Goal: Complete application form: Complete application form

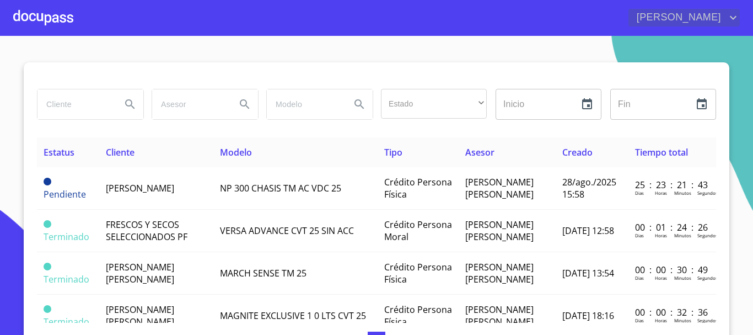
click at [579, 19] on span "[PERSON_NAME]" at bounding box center [678, 18] width 98 height 18
click at [579, 48] on div at bounding box center [376, 167] width 753 height 335
click at [60, 19] on div at bounding box center [43, 17] width 60 height 35
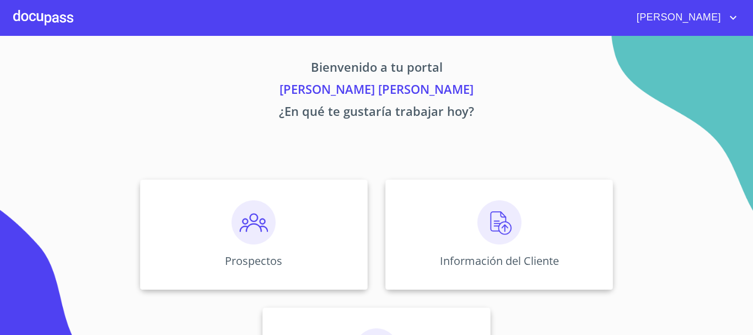
scroll to position [92, 0]
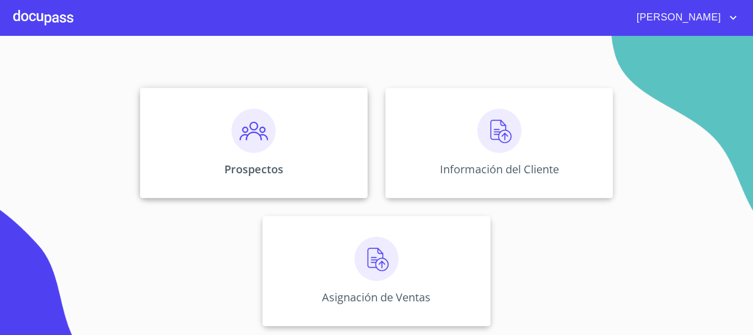
click at [269, 151] on img at bounding box center [254, 131] width 44 height 44
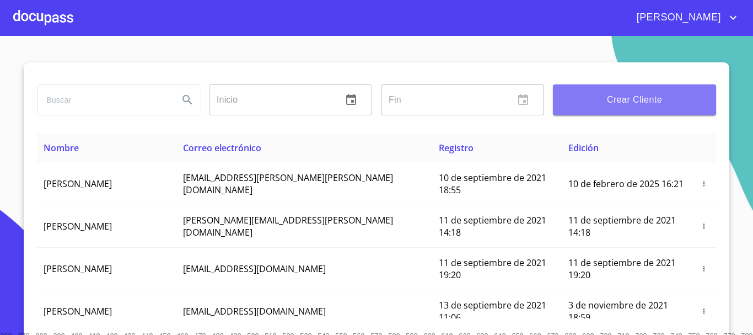
click at [579, 100] on span "Crear Cliente" at bounding box center [635, 99] width 146 height 15
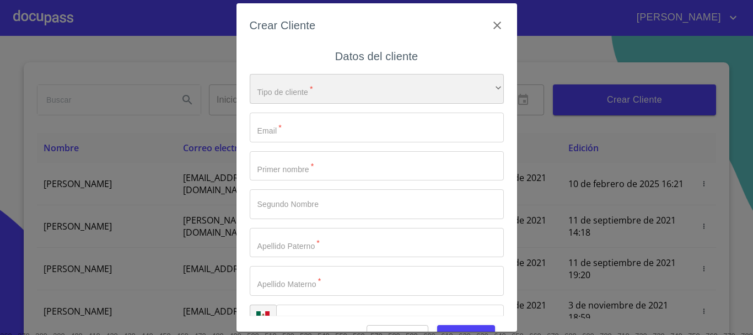
click at [318, 94] on div "​" at bounding box center [377, 89] width 254 height 30
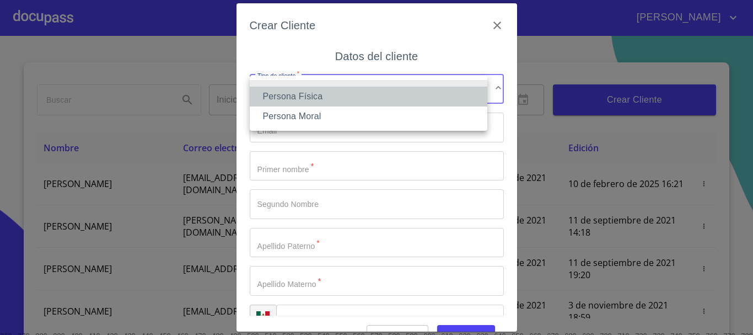
click at [314, 103] on li "Persona Física" at bounding box center [369, 97] width 238 height 20
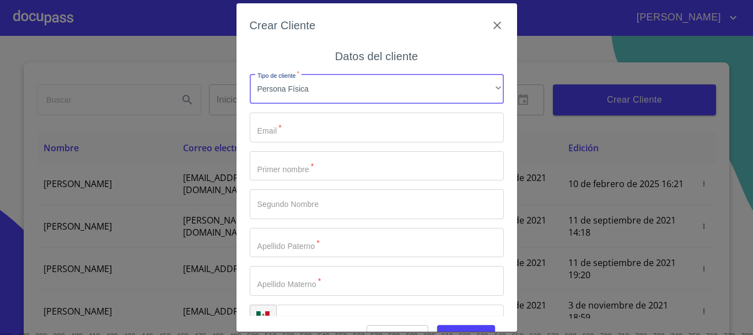
click at [317, 132] on input "Tipo de cliente   *" at bounding box center [377, 128] width 254 height 30
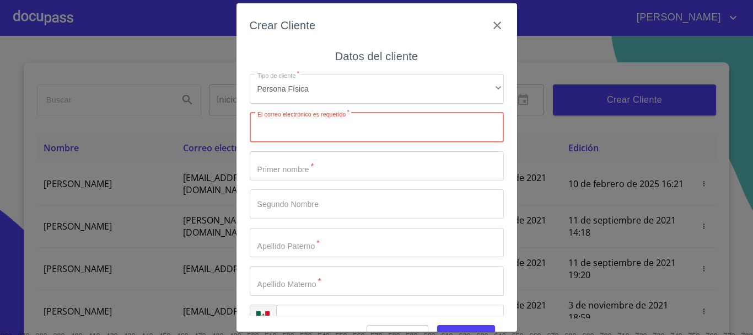
click at [339, 135] on input "Tipo de cliente   *" at bounding box center [377, 128] width 254 height 30
paste input "[EMAIL_ADDRESS][DOMAIN_NAME]"
type input "[EMAIL_ADDRESS][DOMAIN_NAME]"
click at [312, 175] on input "Tipo de cliente   *" at bounding box center [377, 166] width 254 height 30
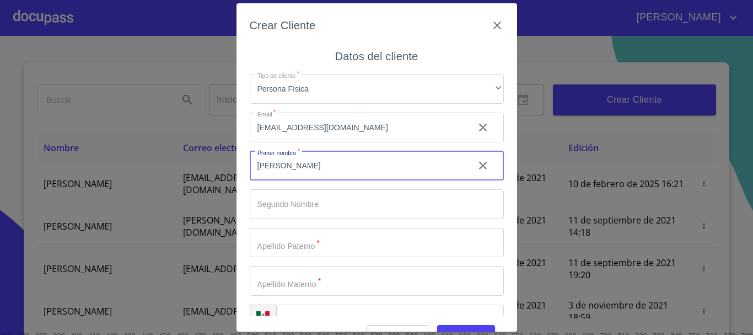
type input "[PERSON_NAME]"
click at [333, 245] on input "Tipo de cliente   *" at bounding box center [377, 243] width 254 height 30
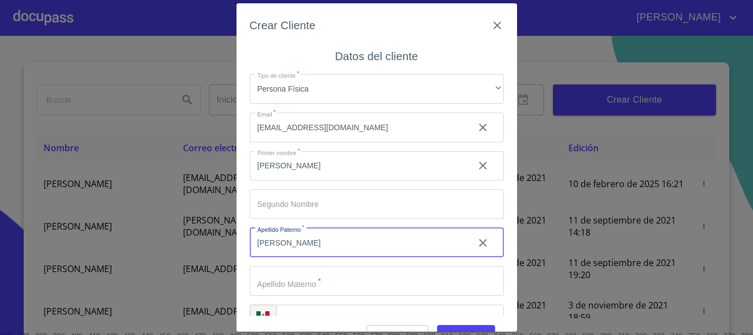
type input "[PERSON_NAME]"
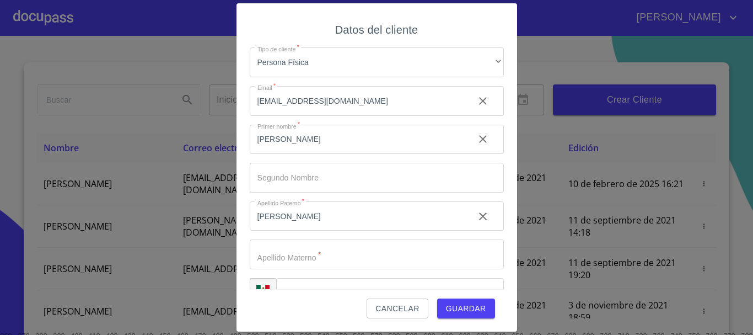
scroll to position [28, 0]
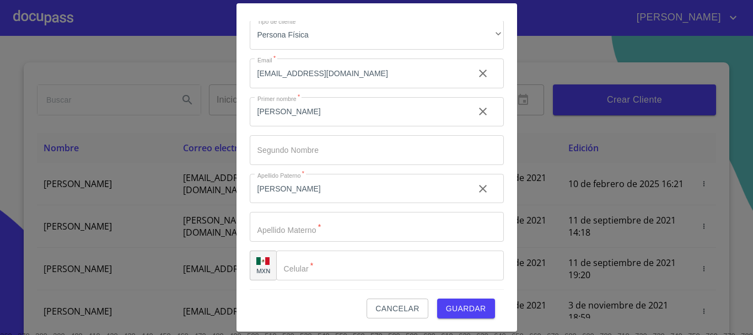
click at [299, 226] on input "Tipo de cliente   *" at bounding box center [377, 227] width 254 height 30
type input "[PERSON_NAME]"
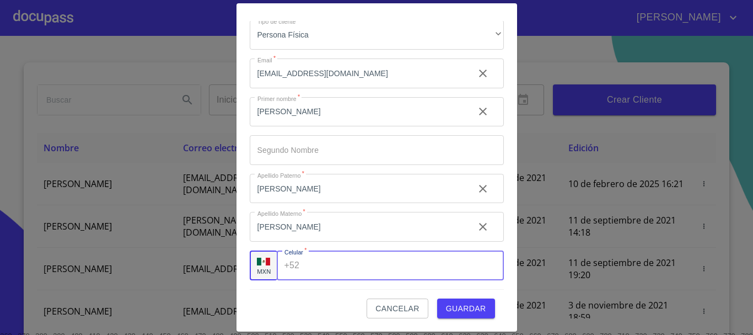
click at [355, 271] on input "Tipo de cliente   *" at bounding box center [404, 265] width 200 height 30
type input "[PHONE_NUMBER]"
click at [464, 314] on span "Guardar" at bounding box center [466, 309] width 40 height 14
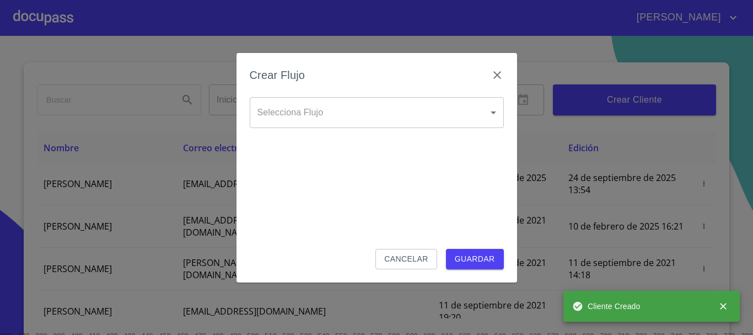
click at [298, 113] on body "[PERSON_NAME] ​ Fin ​ Crear Cliente Nombre Correo electrónico Registro Edición …" at bounding box center [376, 167] width 753 height 335
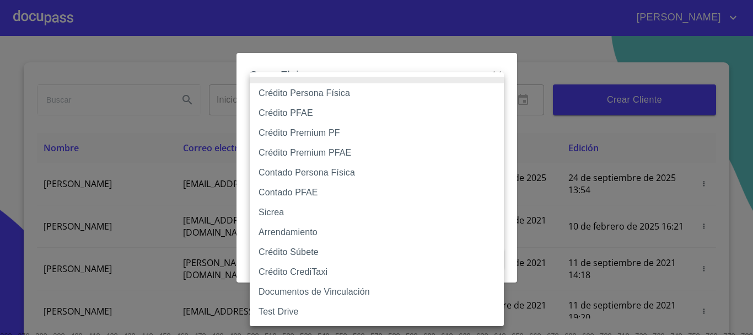
click at [313, 96] on li "Crédito Persona Física" at bounding box center [377, 93] width 254 height 20
type input "6009fb3c7d1714eb8809aa97"
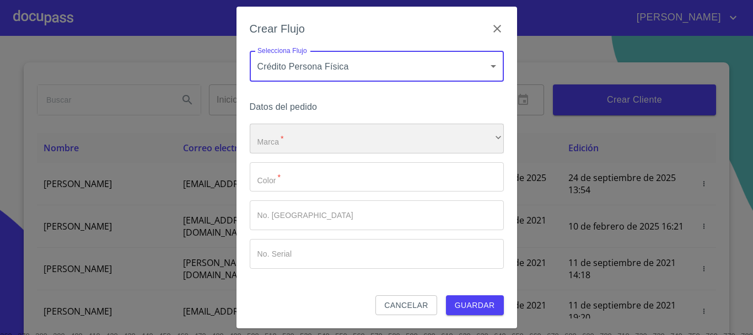
click at [398, 147] on div "​" at bounding box center [377, 139] width 254 height 30
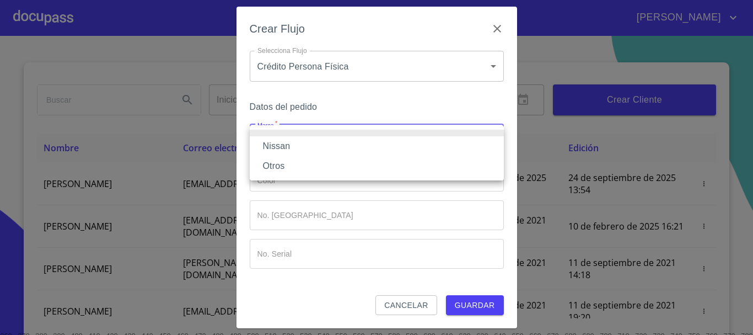
click at [331, 152] on li "Nissan" at bounding box center [377, 146] width 254 height 20
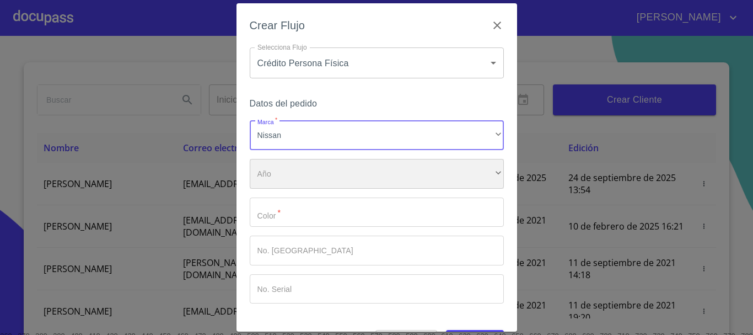
click at [328, 173] on div "​" at bounding box center [377, 174] width 254 height 30
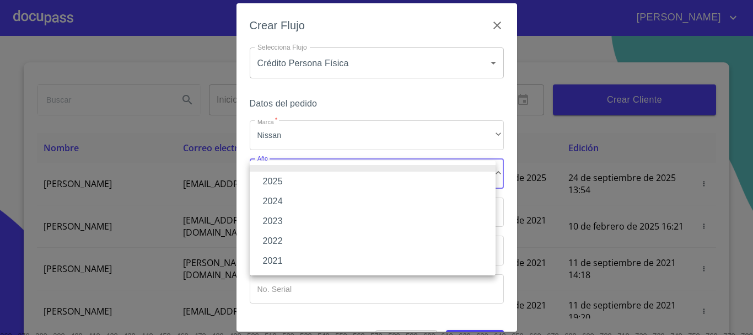
click at [302, 179] on li "2025" at bounding box center [373, 182] width 246 height 20
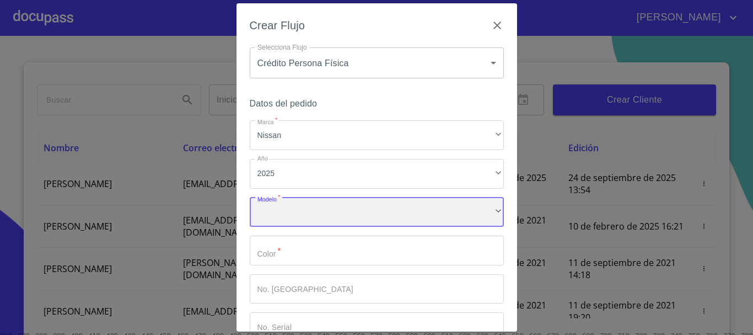
click at [320, 219] on div "​" at bounding box center [377, 212] width 254 height 30
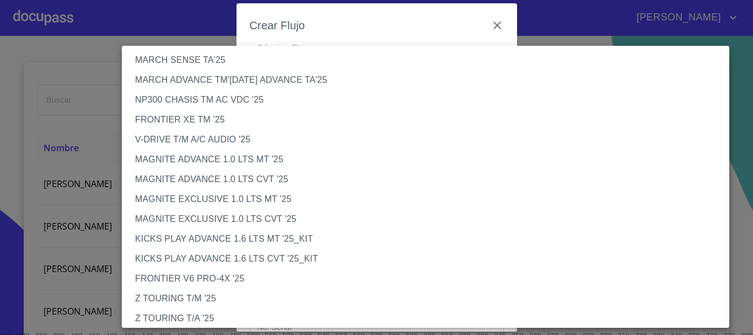
scroll to position [0, 0]
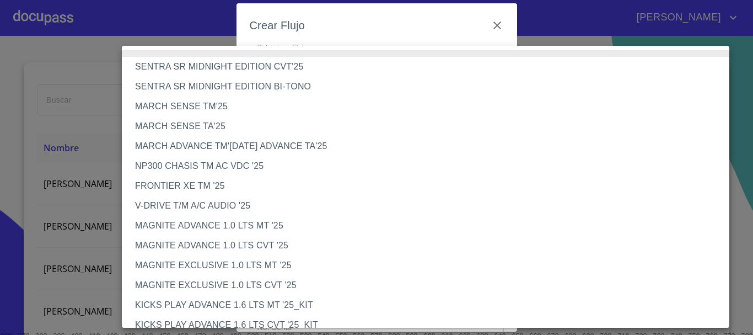
click at [515, 32] on div at bounding box center [376, 167] width 753 height 335
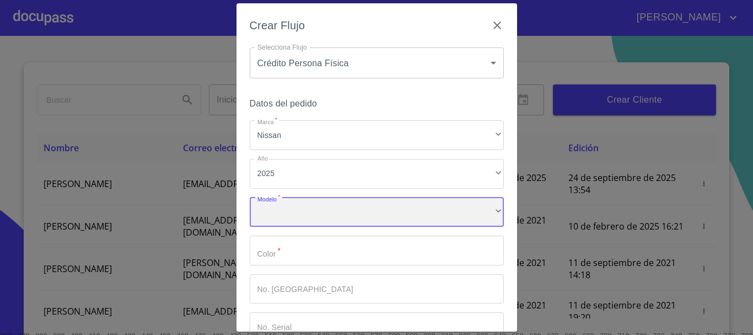
click at [368, 222] on div "​" at bounding box center [377, 212] width 254 height 30
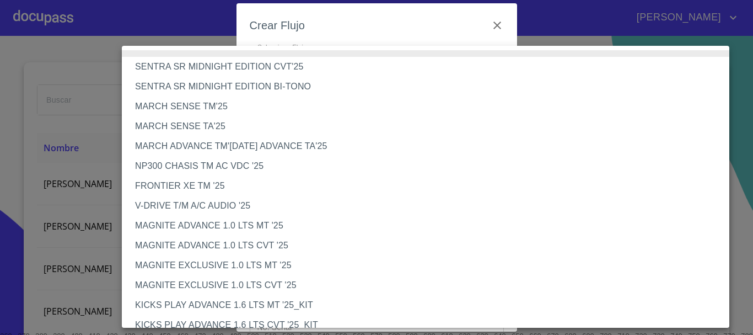
scroll to position [925, 0]
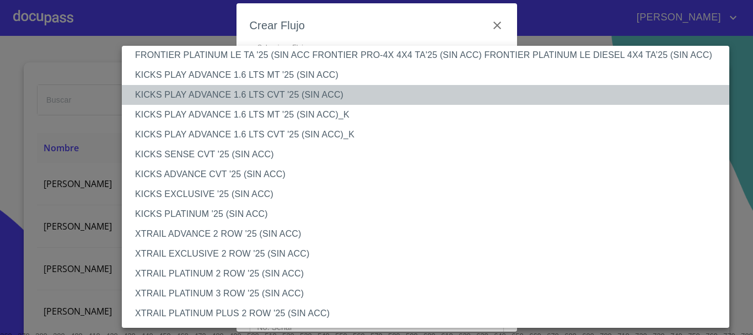
click at [210, 97] on li "KICKS PLAY ADVANCE 1.6 LTS CVT '25 (SIN ACC)" at bounding box center [430, 95] width 616 height 20
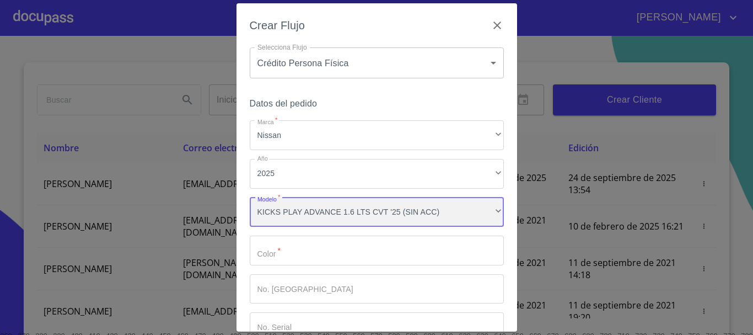
scroll to position [924, 0]
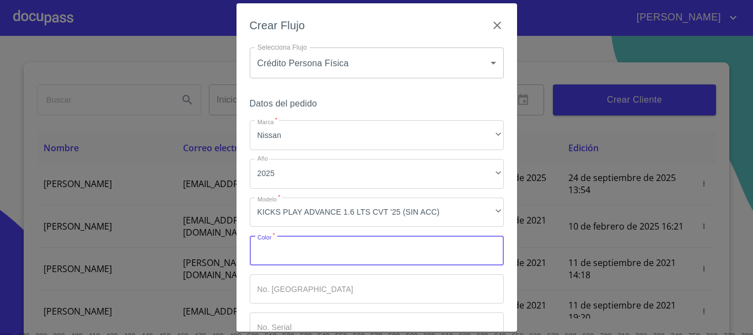
click at [290, 258] on input "Marca   *" at bounding box center [377, 251] width 254 height 30
type input "AZUL"
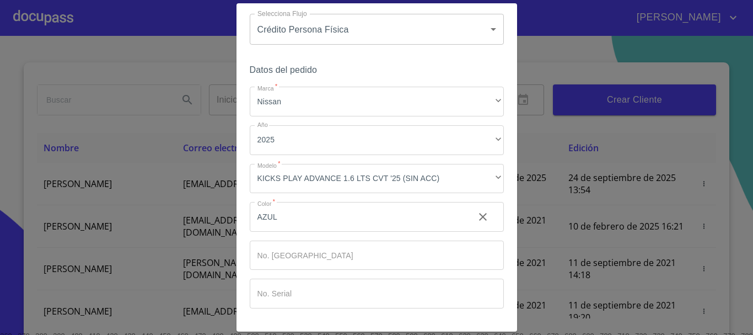
scroll to position [71, 0]
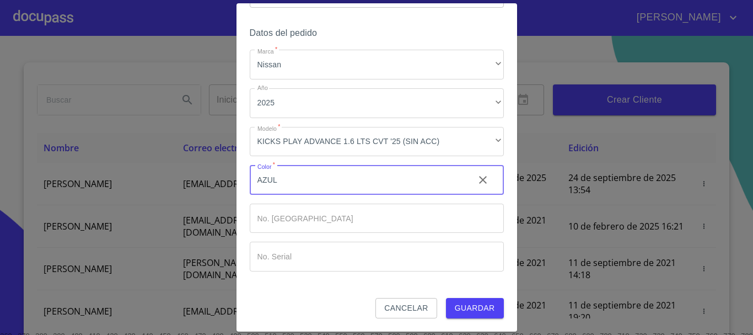
click at [312, 180] on input "AZUL" at bounding box center [358, 180] width 216 height 30
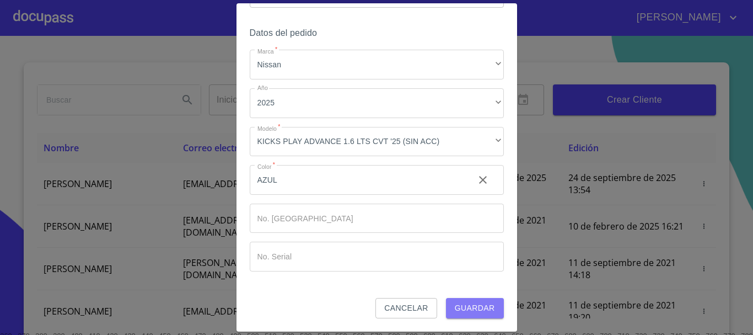
click at [481, 312] on span "Guardar" at bounding box center [475, 308] width 40 height 14
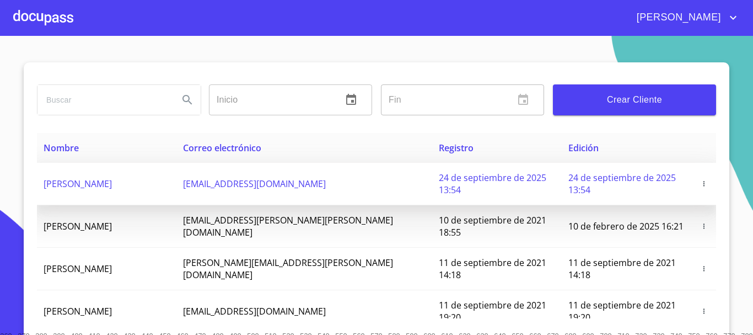
click at [83, 181] on span "[PERSON_NAME]" at bounding box center [78, 184] width 68 height 12
click at [84, 178] on span "[PERSON_NAME]" at bounding box center [78, 184] width 68 height 12
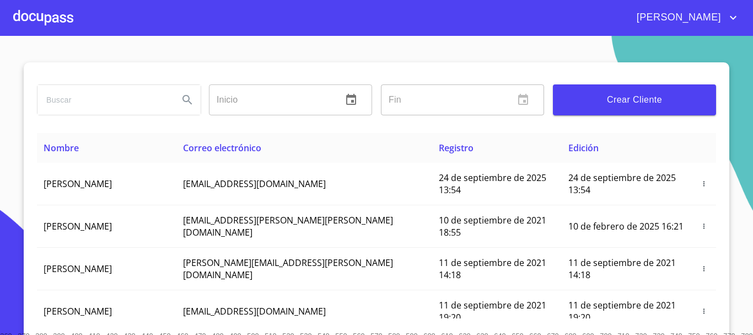
click at [45, 19] on div at bounding box center [43, 17] width 60 height 35
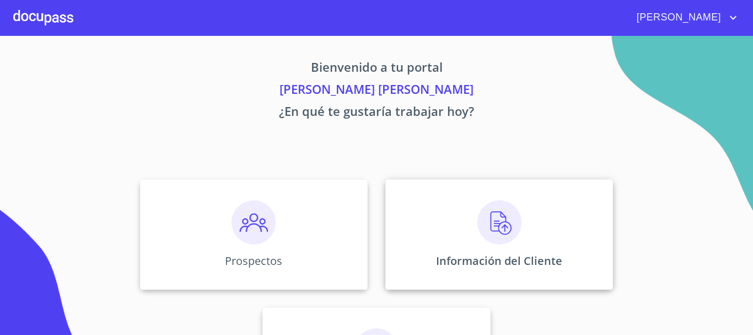
click at [514, 243] on img at bounding box center [500, 222] width 44 height 44
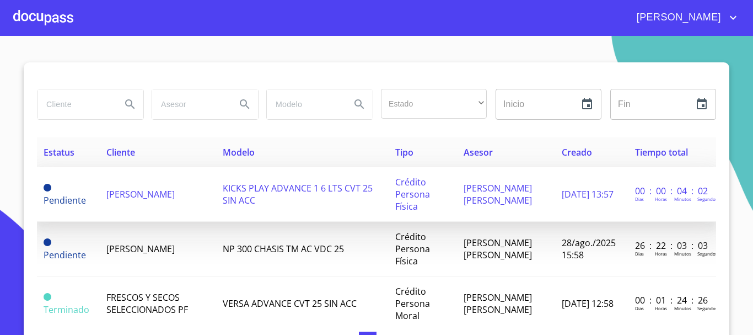
click at [141, 200] on span "[PERSON_NAME]" at bounding box center [140, 194] width 68 height 12
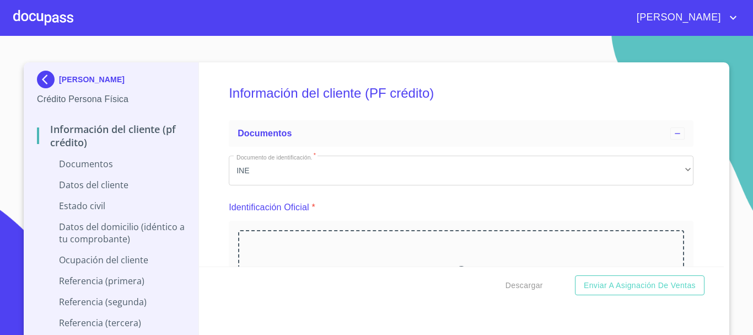
click at [312, 266] on div "Arrastra o selecciona el (los) documento(s) para agregar" at bounding box center [461, 286] width 446 height 113
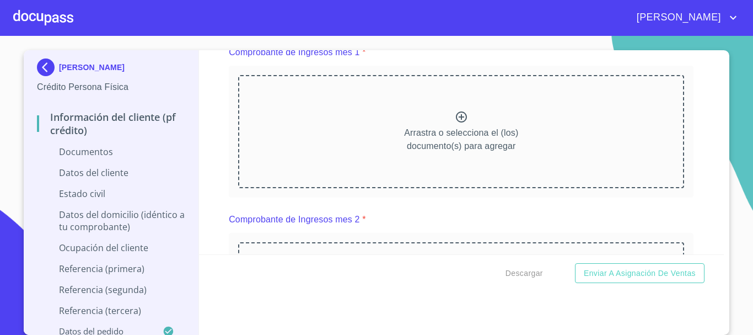
scroll to position [588, 0]
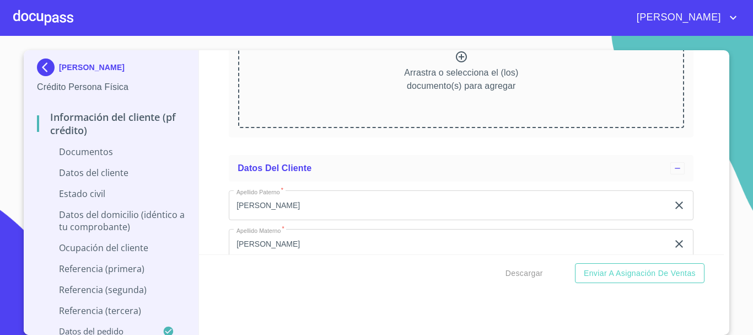
scroll to position [1603, 0]
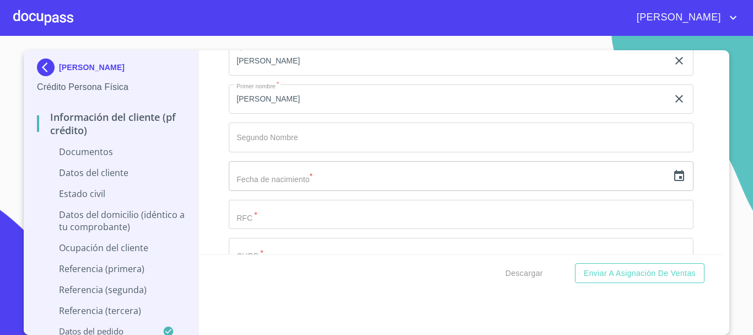
scroll to position [2037, 0]
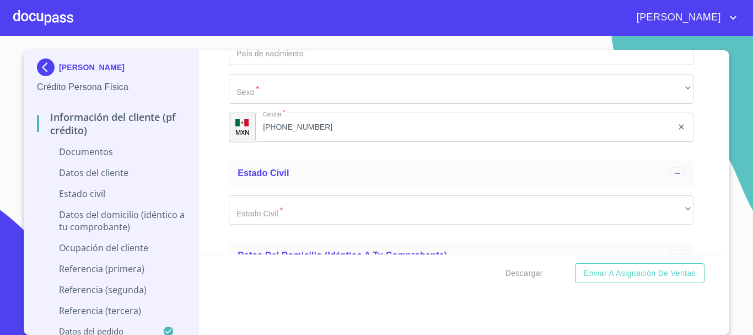
scroll to position [2665, 0]
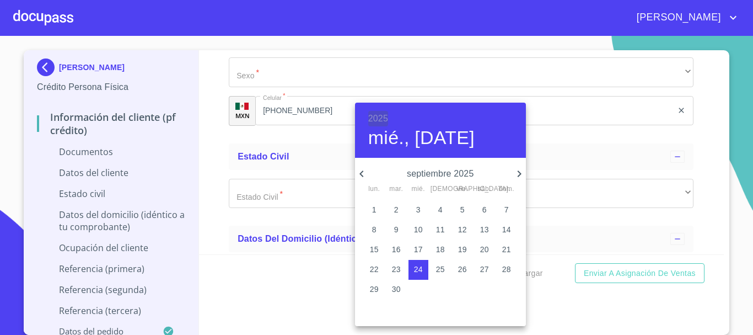
click at [382, 122] on h6 "2025" at bounding box center [378, 118] width 20 height 15
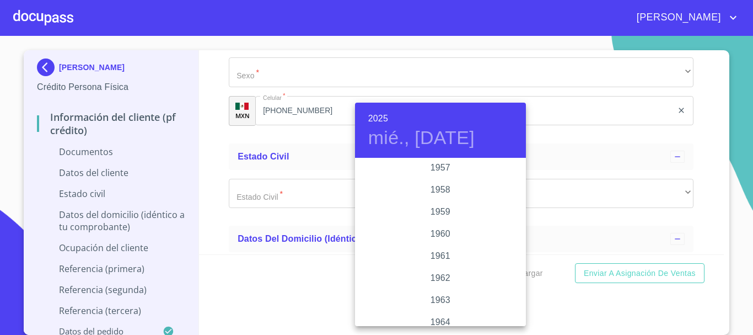
scroll to position [695, 0]
click at [440, 244] on div "1960" at bounding box center [440, 248] width 171 height 22
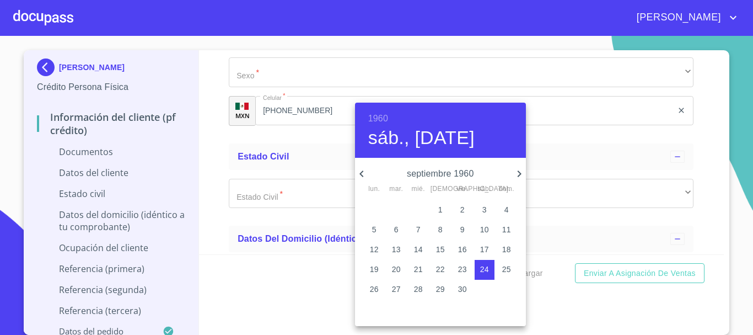
click at [366, 173] on icon "button" at bounding box center [361, 173] width 13 height 13
click at [371, 210] on span "1" at bounding box center [375, 209] width 20 height 11
type input "1 de ago. de 1960"
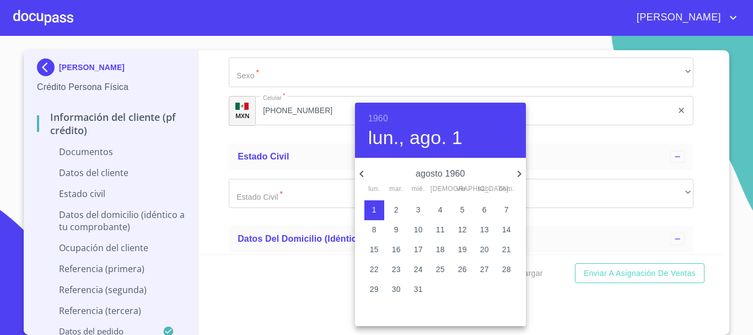
click at [217, 162] on div at bounding box center [376, 167] width 753 height 335
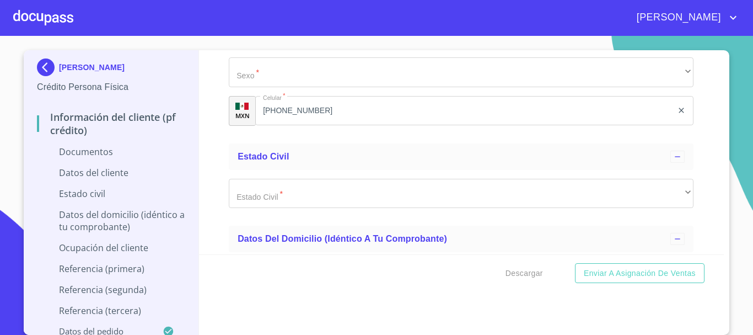
paste input "AURI600801"
paste input "ID1"
type input "AURI600801ID1"
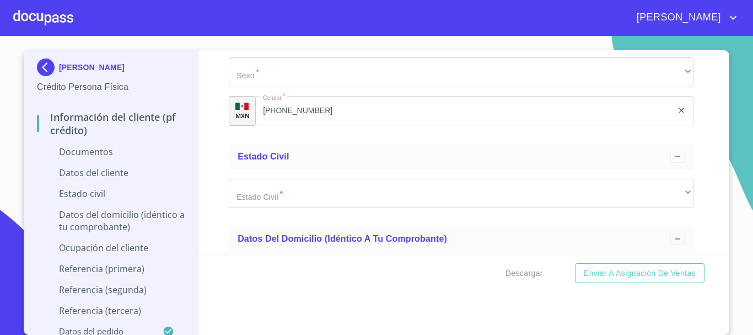
paste input "AURI600801HJCGDG03"
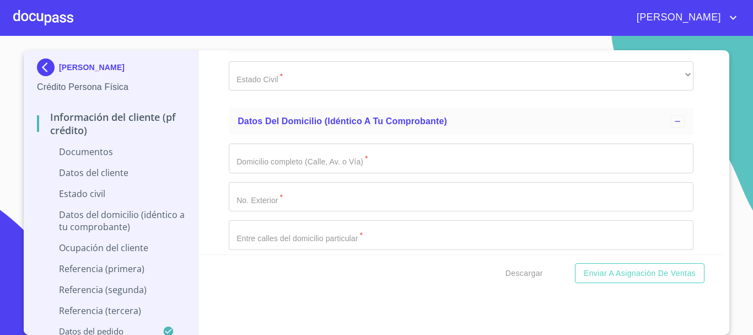
scroll to position [2812, 0]
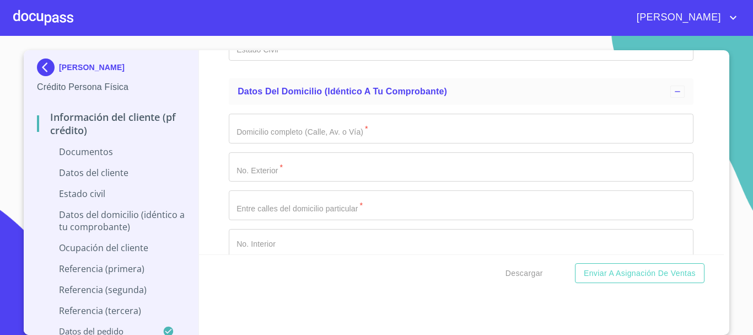
type input "AURI600801HJCGDG03"
type input "1412735232"
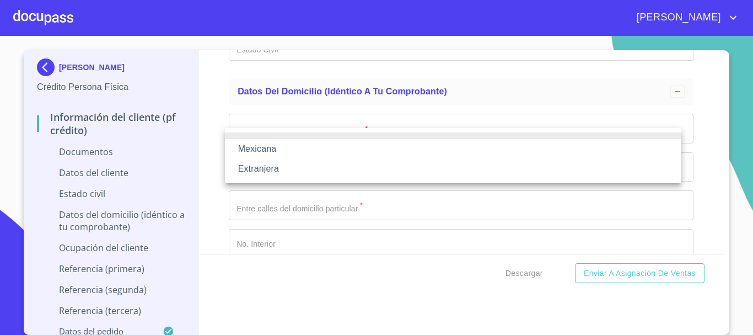
click at [282, 146] on li "Mexicana" at bounding box center [453, 149] width 457 height 20
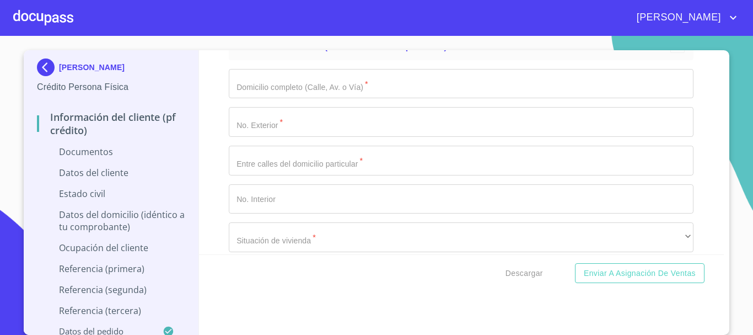
scroll to position [2901, 0]
type input "[GEOGRAPHIC_DATA]"
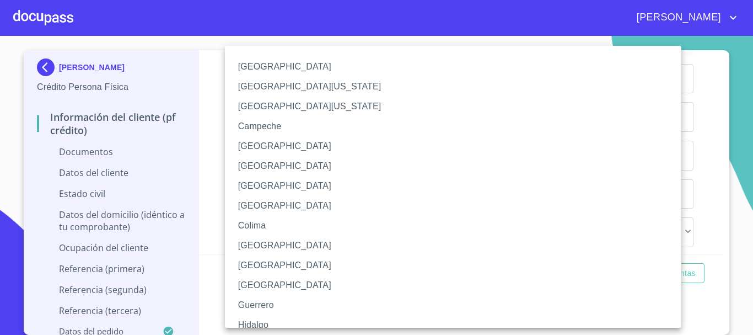
scroll to position [158, 0]
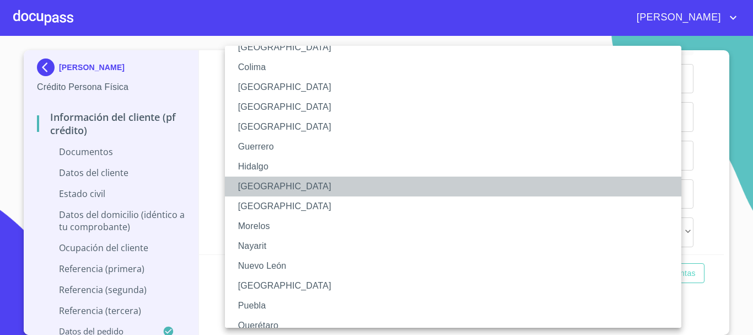
click at [267, 186] on li "[GEOGRAPHIC_DATA]" at bounding box center [457, 186] width 465 height 20
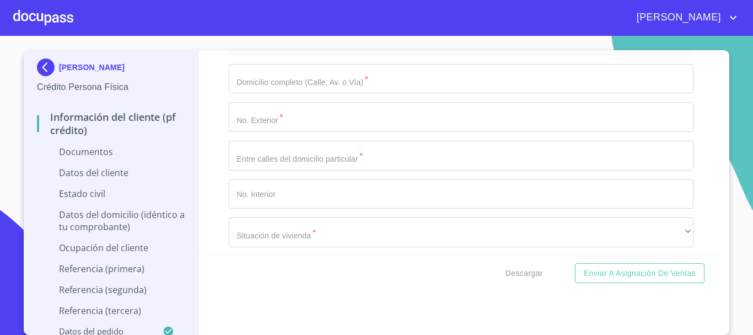
drag, startPoint x: 328, startPoint y: 92, endPoint x: 82, endPoint y: 67, distance: 247.3
click at [82, 67] on div "[PERSON_NAME] Crédito Persona Física Información del cliente (PF crédito) Docum…" at bounding box center [374, 192] width 700 height 285
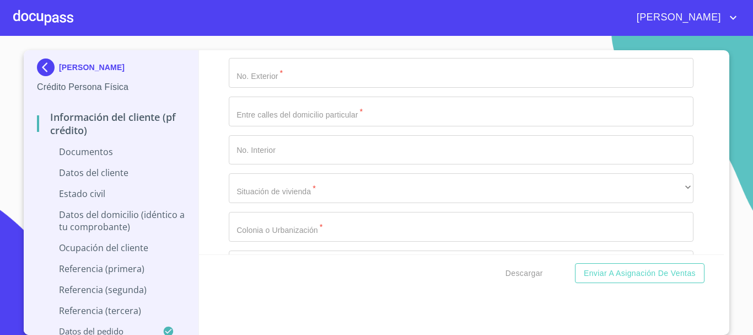
type input "[GEOGRAPHIC_DATA]"
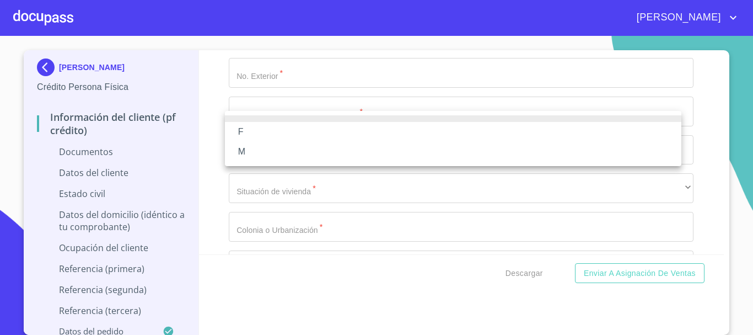
click at [265, 152] on li "M" at bounding box center [453, 152] width 457 height 20
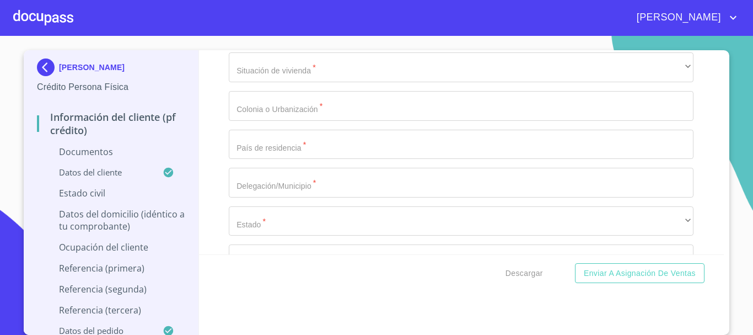
scroll to position [3084, 0]
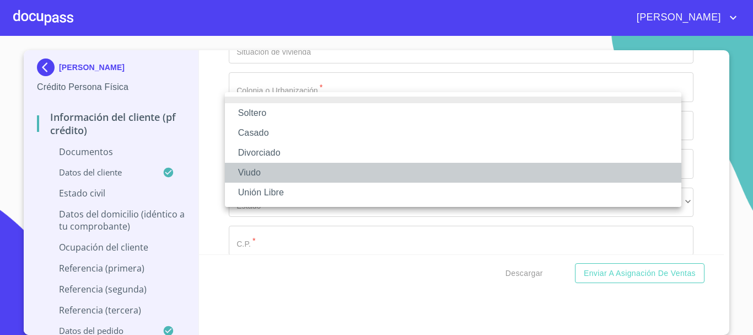
click at [274, 169] on li "Viudo" at bounding box center [453, 173] width 457 height 20
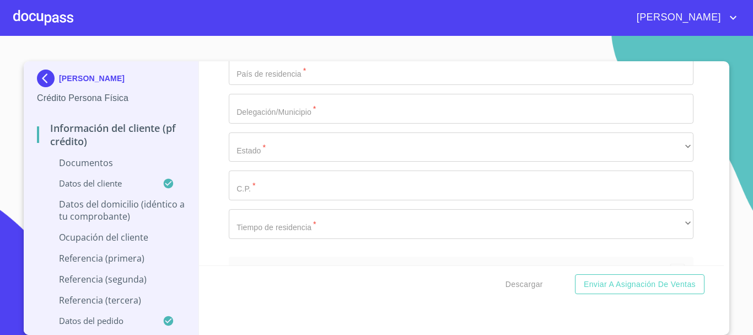
scroll to position [3172, 0]
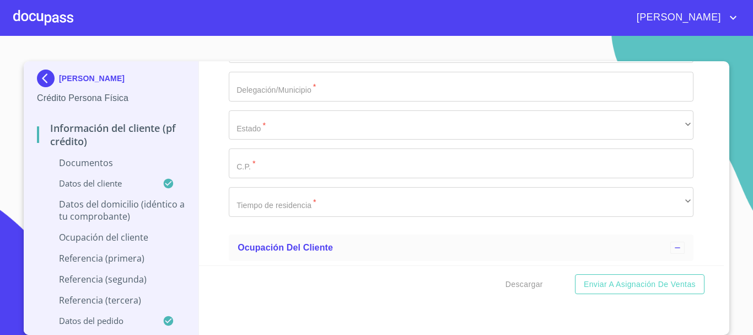
type input "AV [GEOGRAPHIC_DATA]"
type input "3525"
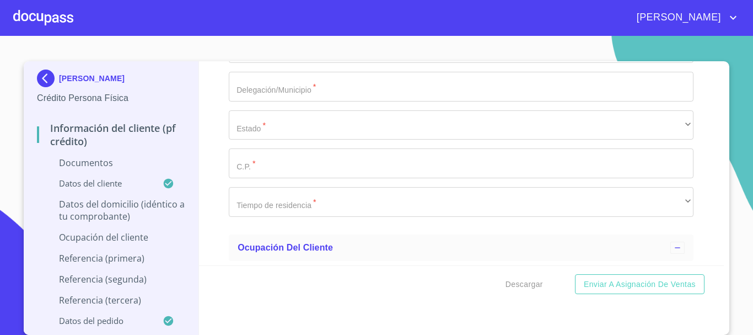
type input "5"
type input "LEÑADORES Y AV INGLATERRA"
click at [579, 213] on div "Información del cliente (PF crédito) Documentos Documento de identificación.   …" at bounding box center [462, 163] width 526 height 204
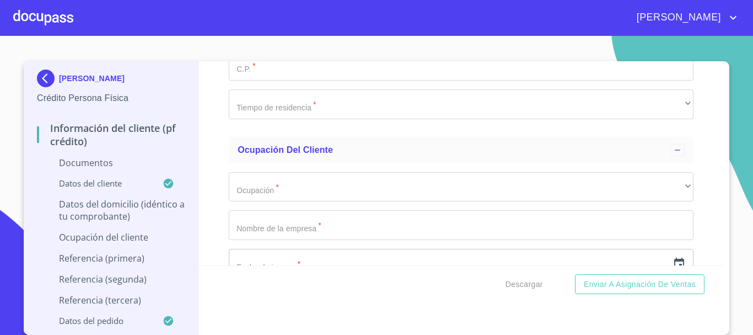
scroll to position [3283, 0]
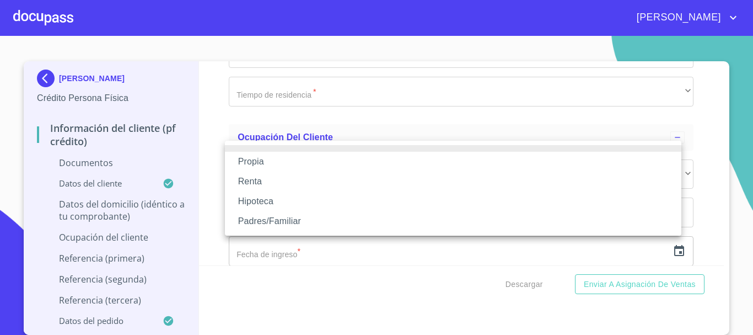
click at [277, 165] on li "Propia" at bounding box center [453, 162] width 457 height 20
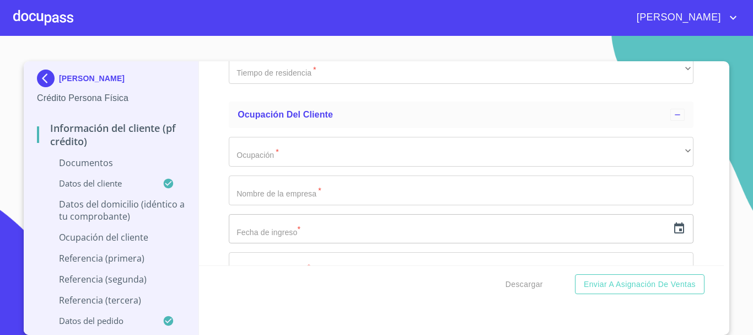
scroll to position [3349, 0]
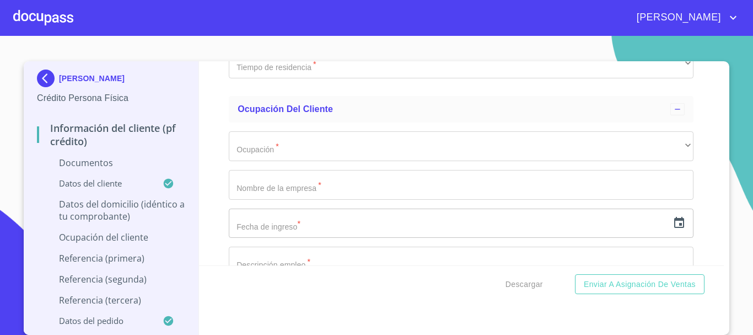
type input "$3,000,000"
type input "VILLAS [GEOGRAPHIC_DATA][PERSON_NAME]"
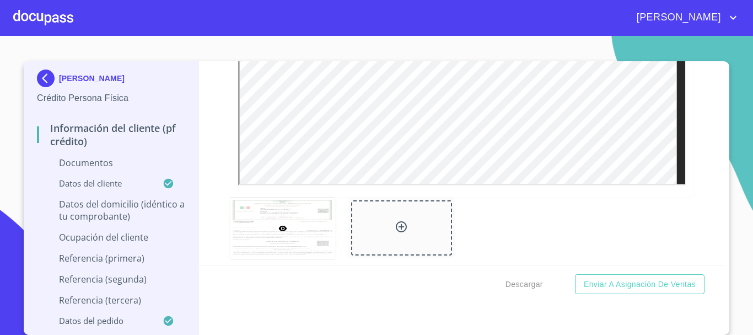
scroll to position [2075, 0]
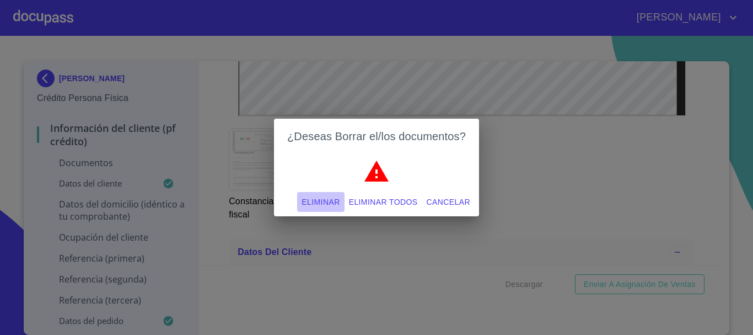
click at [320, 205] on span "Eliminar" at bounding box center [321, 202] width 38 height 14
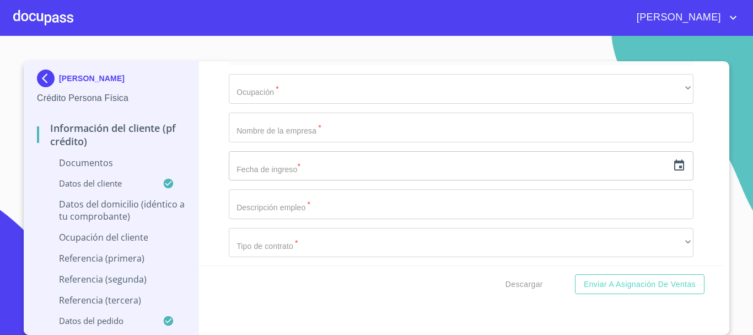
scroll to position [3428, 0]
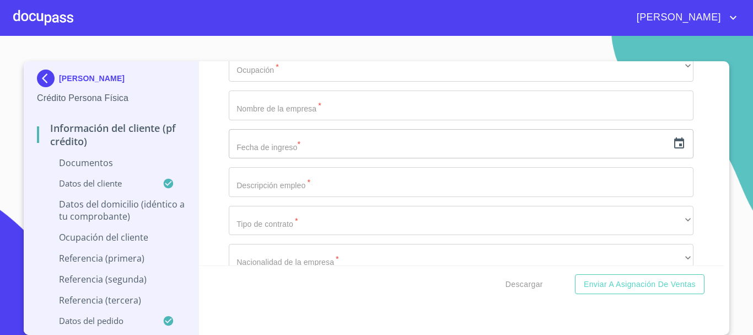
type input "[GEOGRAPHIC_DATA]"
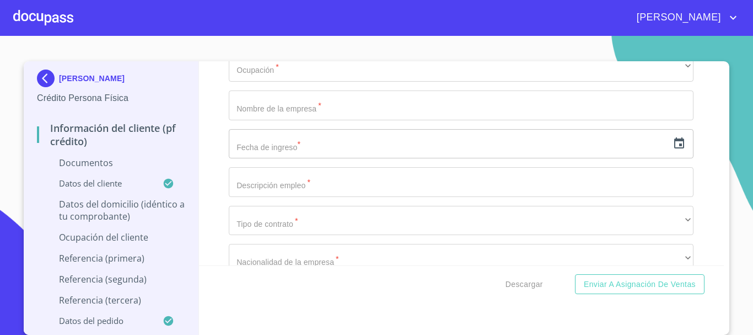
type input "[GEOGRAPHIC_DATA]"
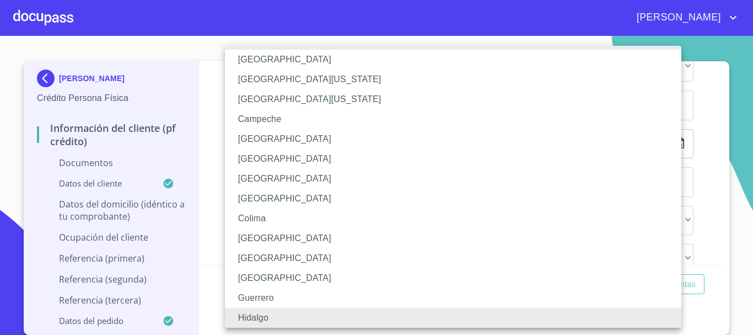
scroll to position [158, 0]
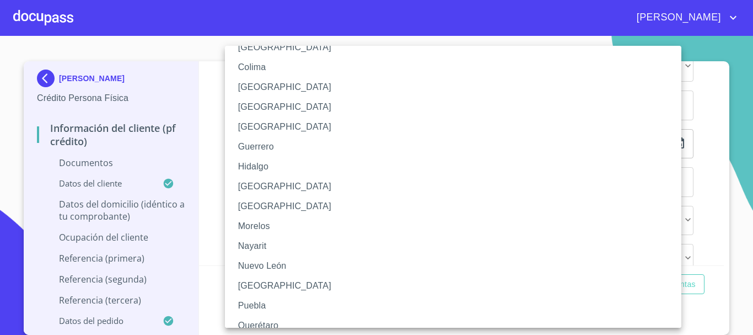
click at [260, 179] on li "[GEOGRAPHIC_DATA]" at bounding box center [457, 186] width 465 height 20
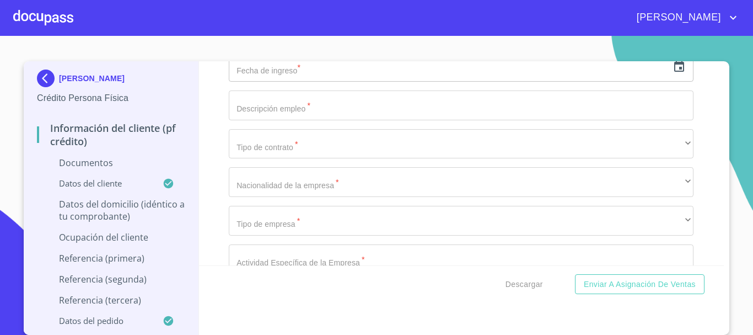
scroll to position [3517, 0]
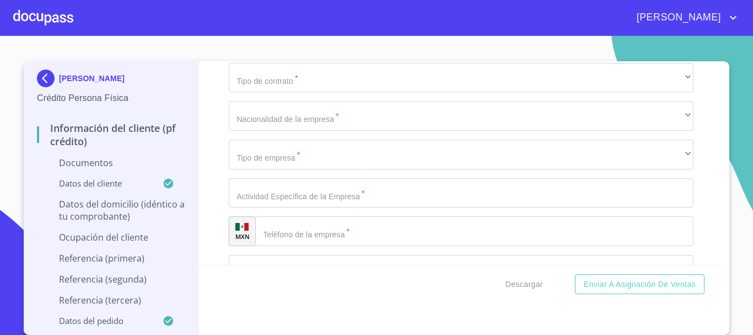
scroll to position [3583, 0]
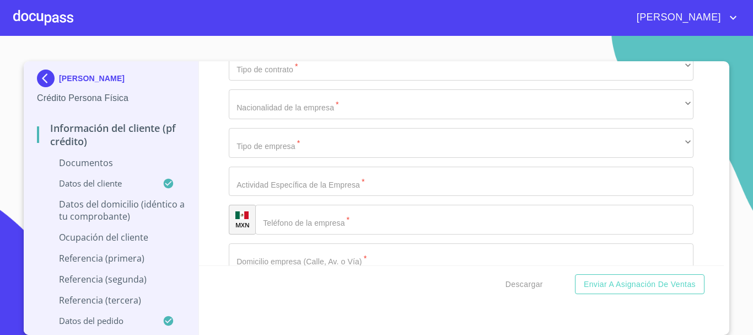
type input "45120"
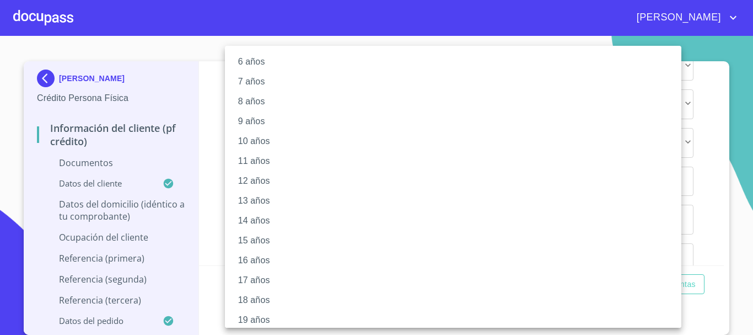
scroll to position [151, 0]
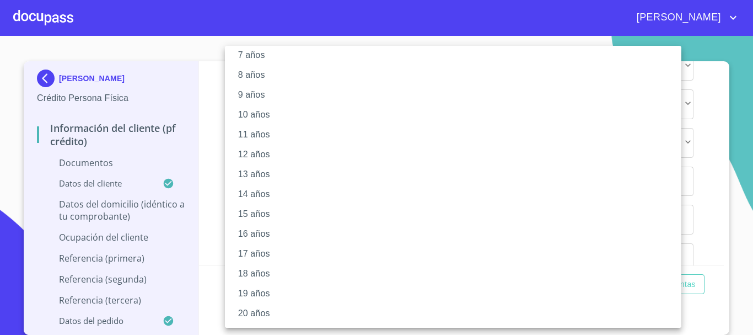
click at [263, 317] on li "20 años" at bounding box center [457, 313] width 465 height 20
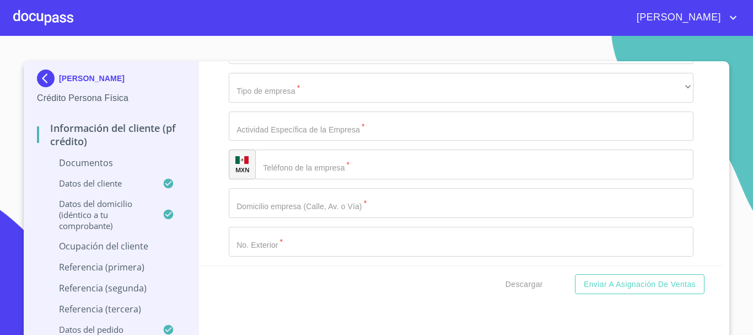
scroll to position [3649, 0]
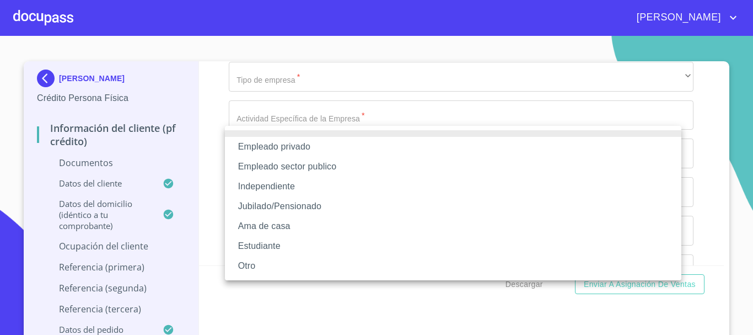
click at [288, 211] on li "Jubilado/Pensionado" at bounding box center [453, 206] width 457 height 20
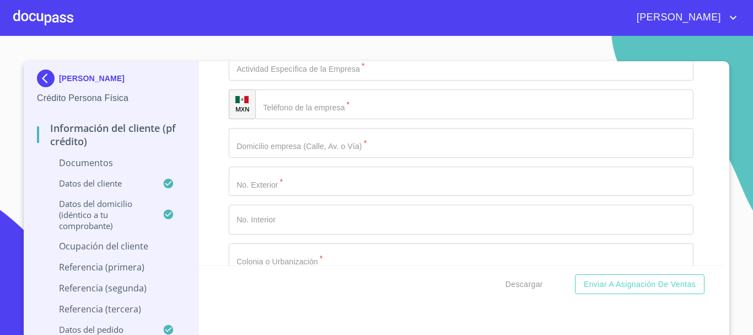
scroll to position [3737, 0]
type input "[PERSON_NAME]"
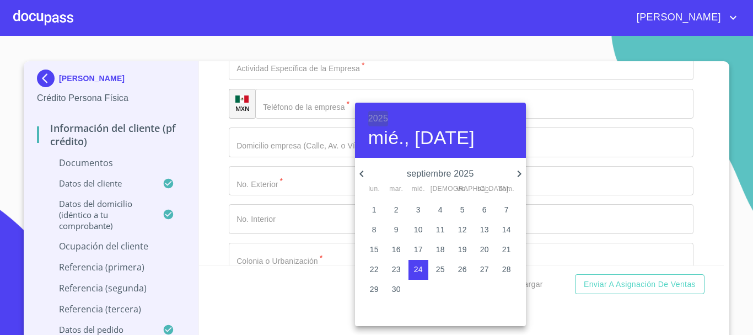
click at [384, 117] on h6 "2025" at bounding box center [378, 118] width 20 height 15
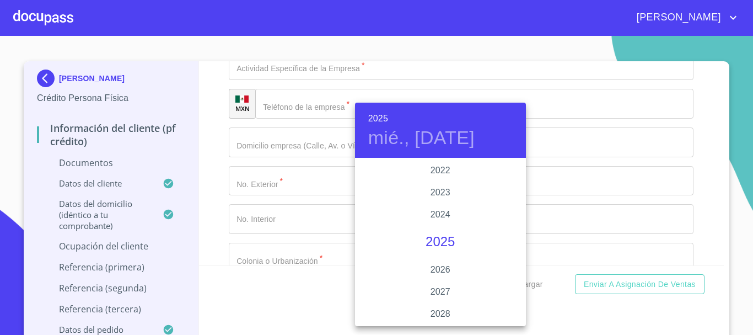
scroll to position [1995, 0]
click at [445, 160] on div "2015" at bounding box center [440, 160] width 171 height 22
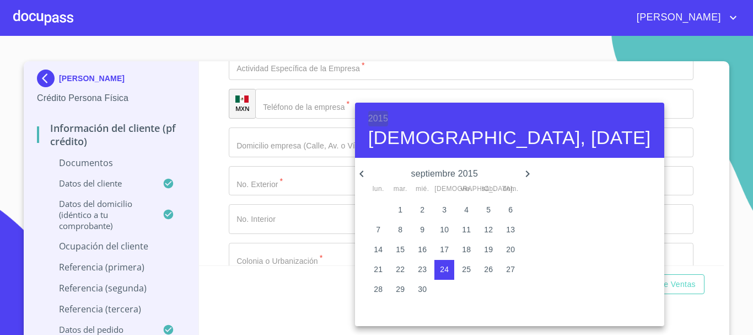
click at [371, 119] on h6 "2015" at bounding box center [378, 118] width 20 height 15
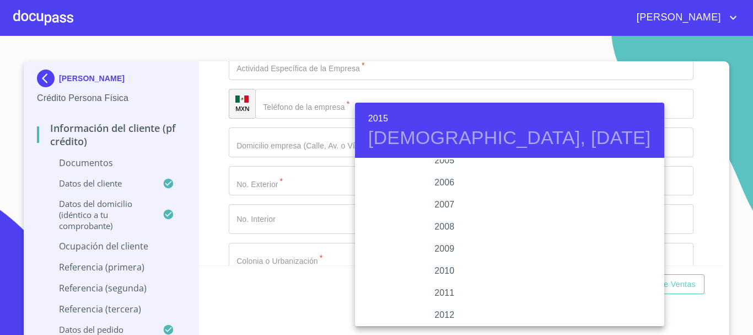
scroll to position [1919, 0]
click at [441, 236] on div "2015" at bounding box center [444, 242] width 179 height 22
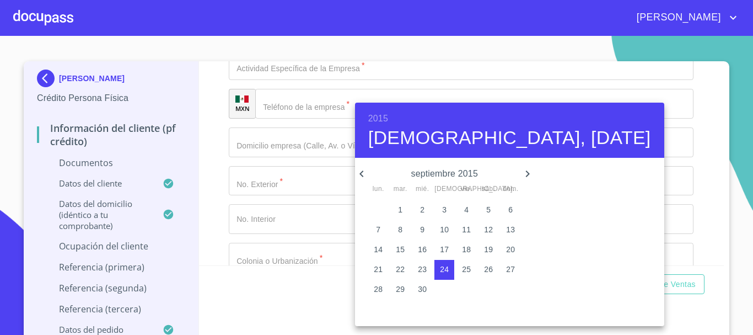
click at [521, 173] on icon "button" at bounding box center [527, 173] width 13 height 13
click at [393, 211] on span "1" at bounding box center [400, 209] width 20 height 11
type input "1 de dic. de 2015"
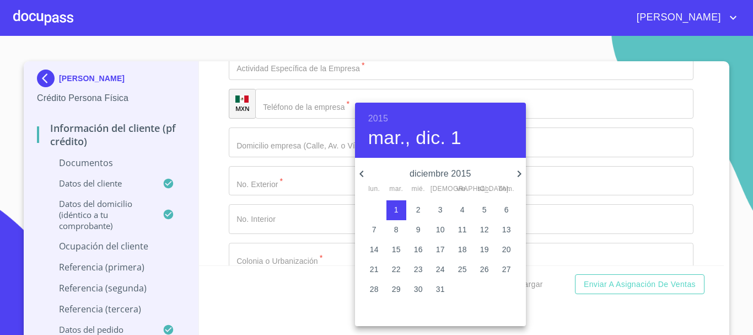
click at [207, 145] on div at bounding box center [376, 167] width 753 height 335
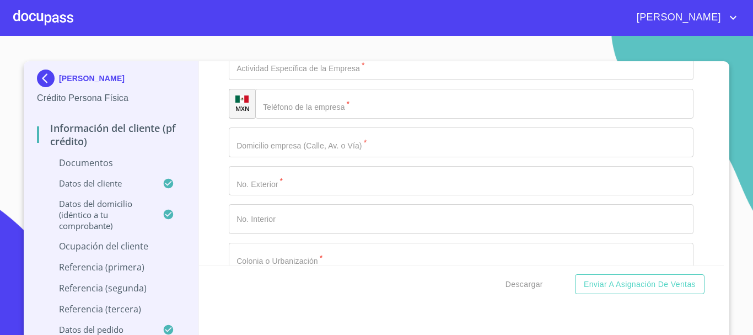
type input "JUBILADO"
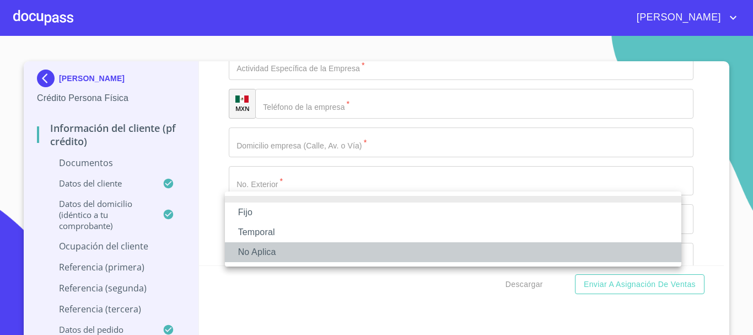
click at [277, 249] on li "No Aplica" at bounding box center [453, 252] width 457 height 20
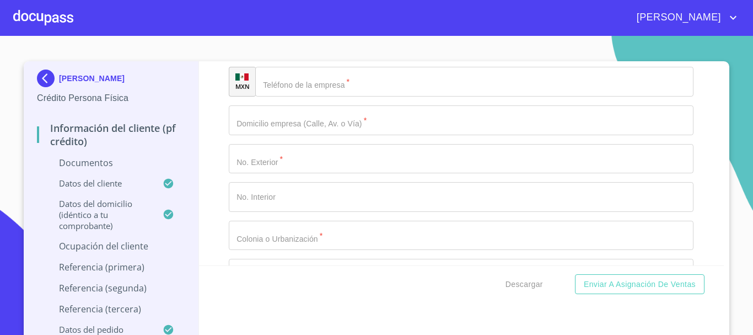
scroll to position [3855, 0]
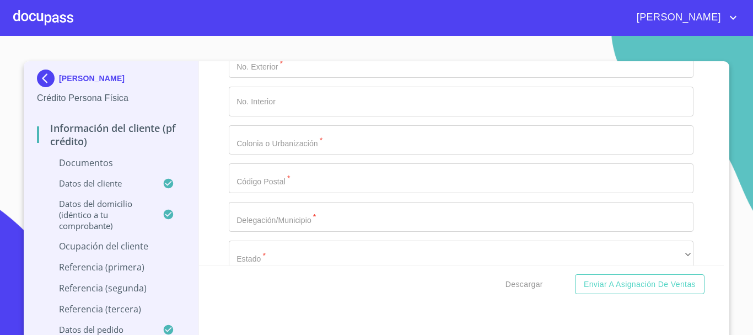
type input "50000"
click at [220, 164] on div "Información del cliente (PF crédito) Documentos Documento de identificación.   …" at bounding box center [462, 163] width 526 height 204
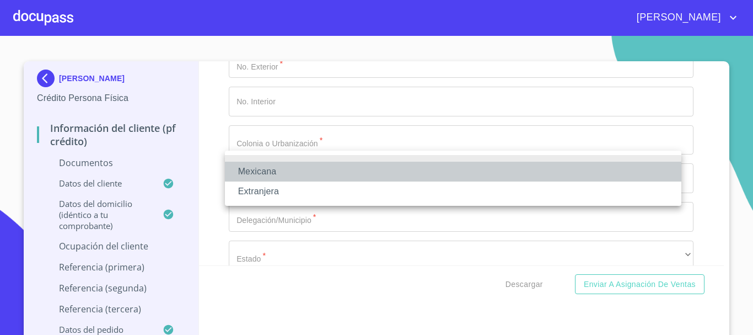
click at [268, 168] on li "Mexicana" at bounding box center [453, 172] width 457 height 20
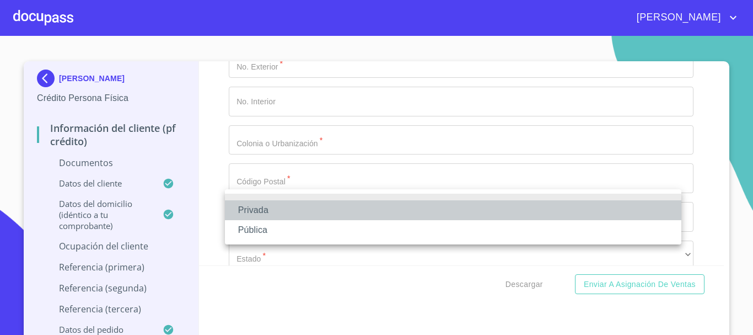
click at [252, 210] on li "Privada" at bounding box center [453, 210] width 457 height 20
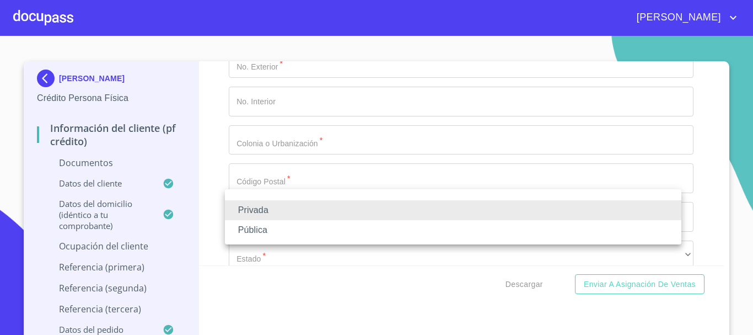
click at [260, 207] on li "Privada" at bounding box center [453, 210] width 457 height 20
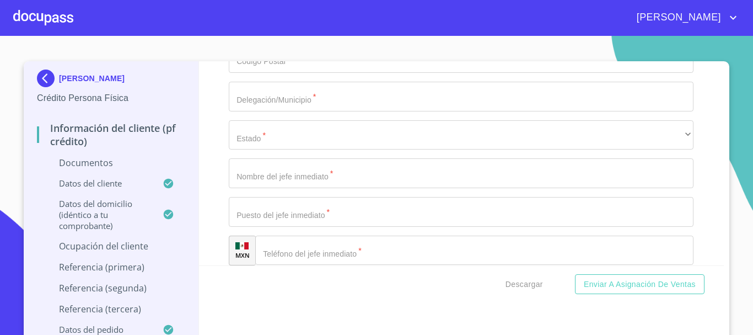
scroll to position [3987, 0]
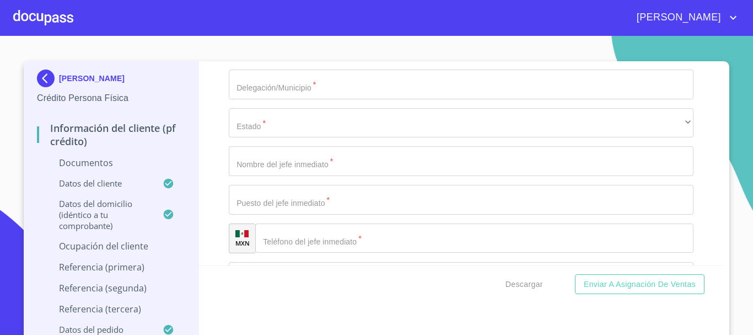
type input "JUBILADO"
click at [209, 126] on div "Información del cliente (PF crédito) Documentos Documento de identificación.   …" at bounding box center [462, 163] width 526 height 204
type input "[PHONE_NUMBER]"
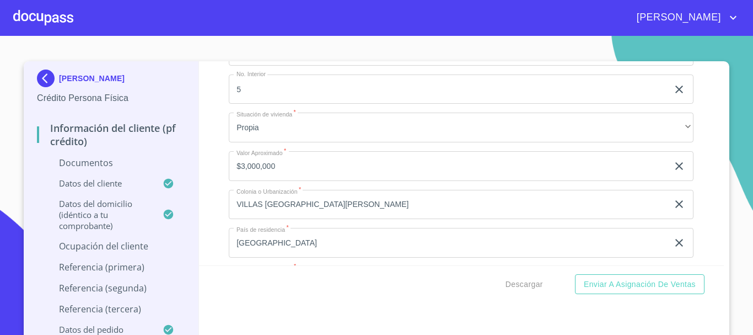
scroll to position [3121, 0]
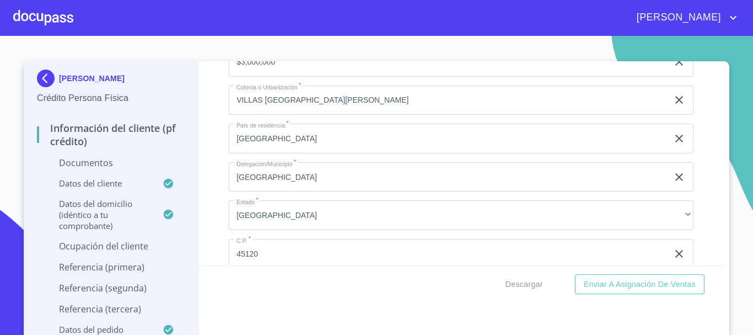
drag, startPoint x: 309, startPoint y: 164, endPoint x: 82, endPoint y: 201, distance: 230.7
click at [82, 201] on div "[PERSON_NAME] Crédito Persona Física Información del cliente (PF crédito) Docum…" at bounding box center [374, 202] width 700 height 282
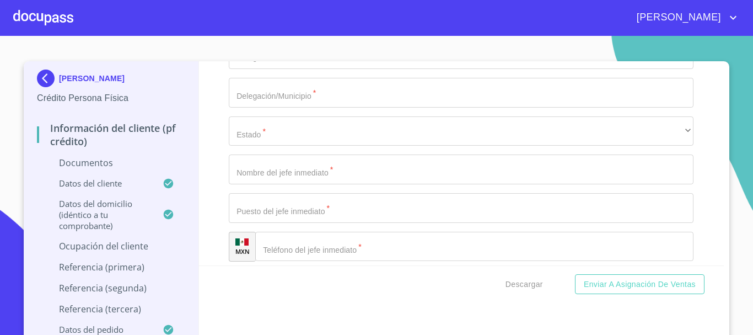
scroll to position [3981, 0]
paste input "AV [GEOGRAPHIC_DATA]"
type input "AV [GEOGRAPHIC_DATA]"
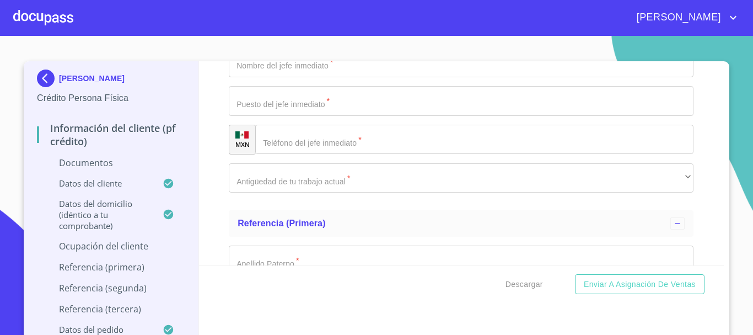
scroll to position [4091, 0]
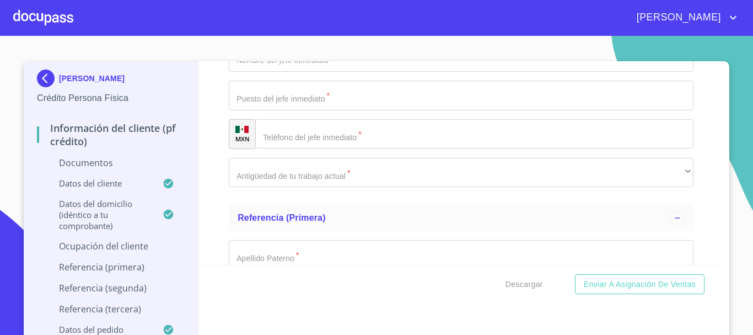
type input "3525"
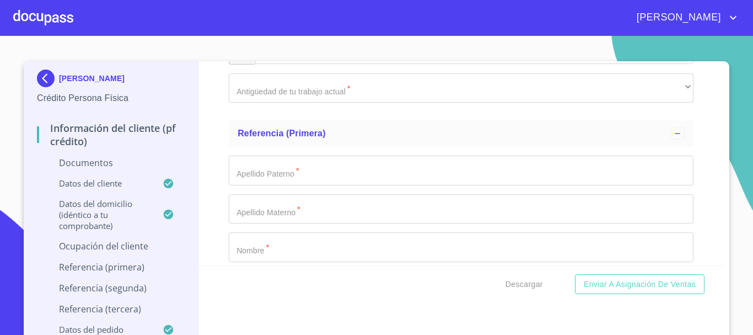
scroll to position [4180, 0]
type input "5"
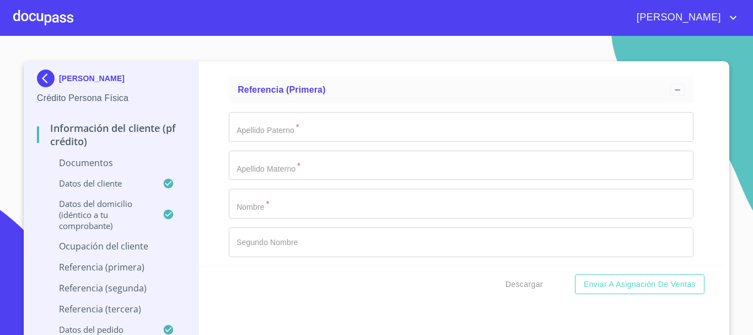
scroll to position [4224, 0]
type input "VILLAS [GEOGRAPHIC_DATA][PERSON_NAME]"
type input "45120"
click at [194, 167] on div "[PERSON_NAME] Crédito Persona Física Información del cliente (PF crédito) Docum…" at bounding box center [111, 202] width 175 height 282
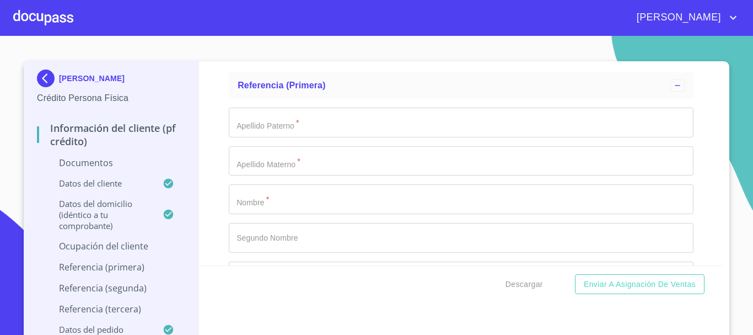
type input "[GEOGRAPHIC_DATA]"
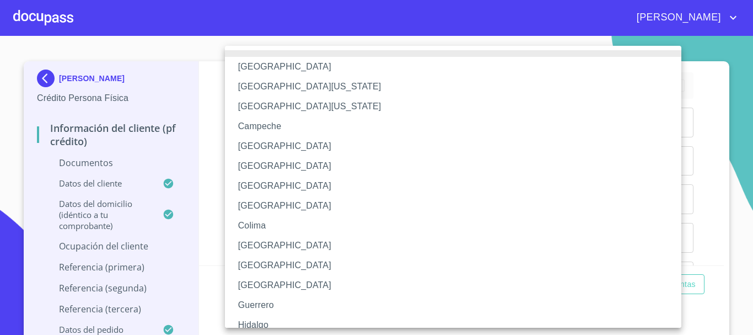
scroll to position [158, 0]
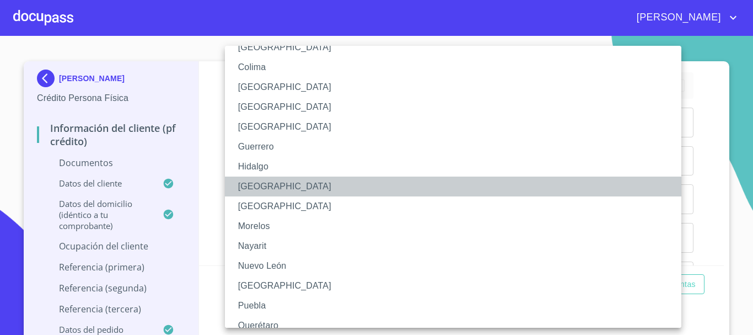
click at [256, 190] on li "[GEOGRAPHIC_DATA]" at bounding box center [457, 186] width 465 height 20
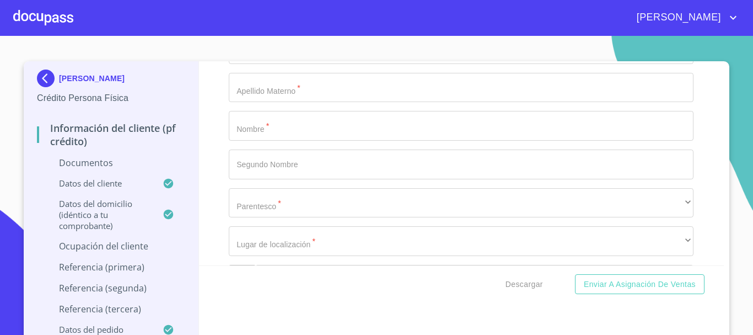
scroll to position [4312, 0]
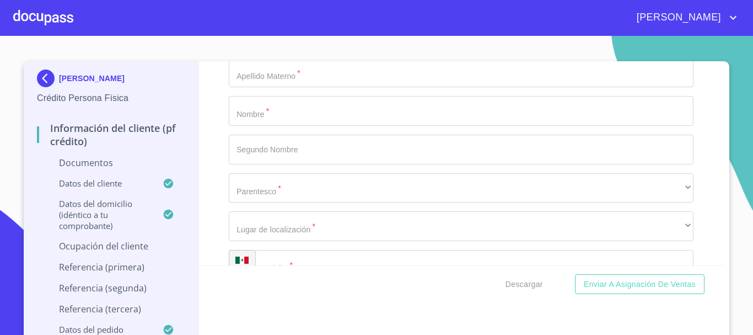
type input "[PERSON_NAME]"
type input "JUBILADO"
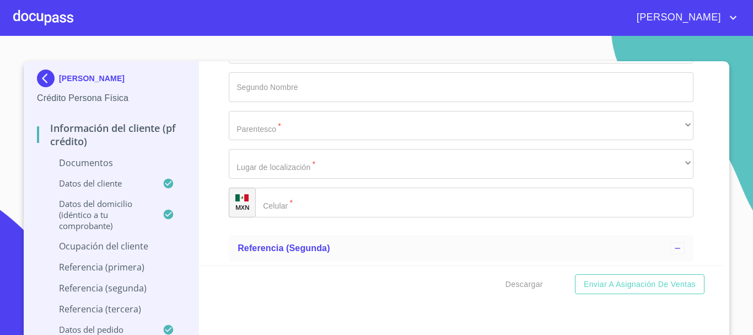
scroll to position [4400, 0]
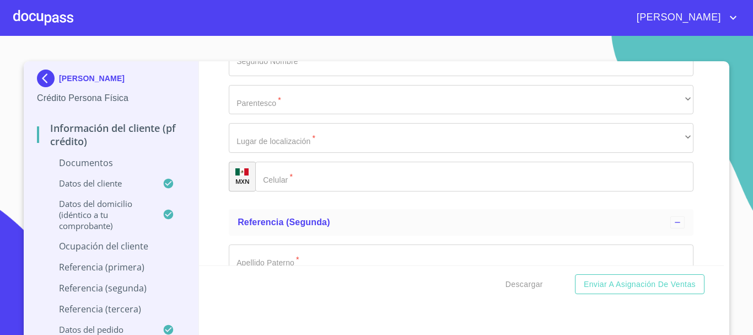
type input "[PHONE_NUMBER]"
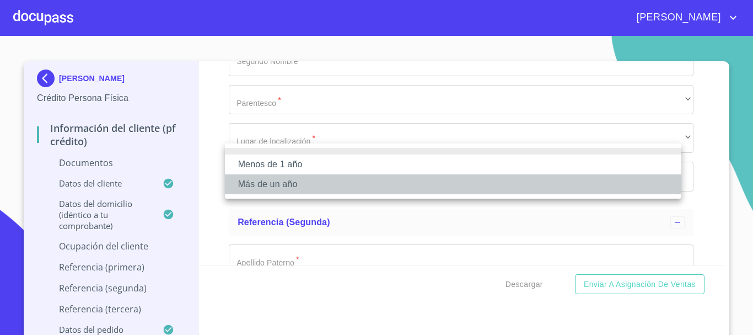
click at [321, 183] on li "Más de un año" at bounding box center [453, 184] width 457 height 20
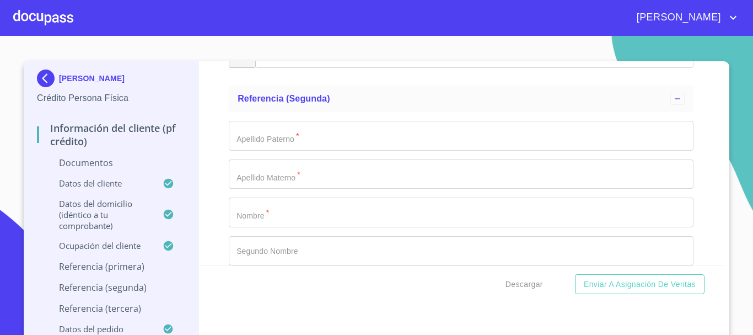
scroll to position [4531, 0]
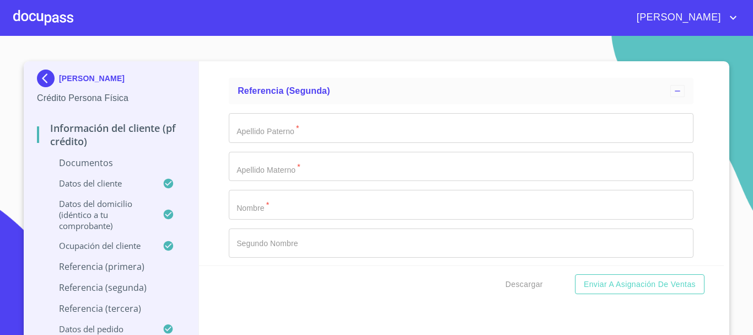
type input "[PERSON_NAME]"
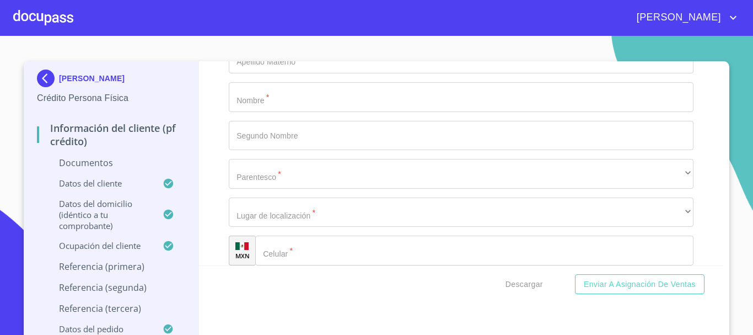
scroll to position [4932, 0]
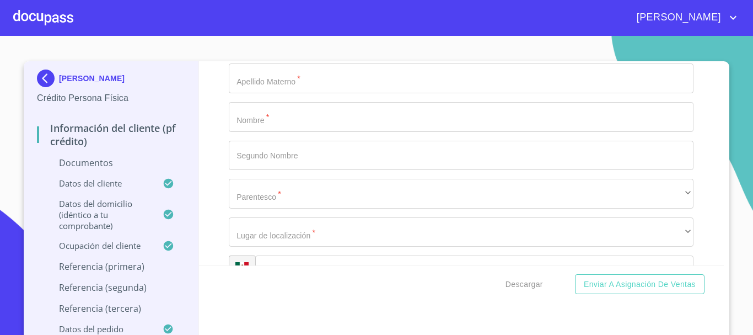
type input "[PERSON_NAME]"
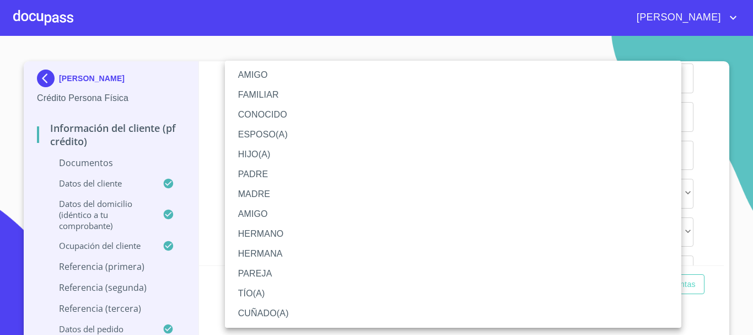
click at [275, 76] on li "AMIGO" at bounding box center [453, 75] width 457 height 20
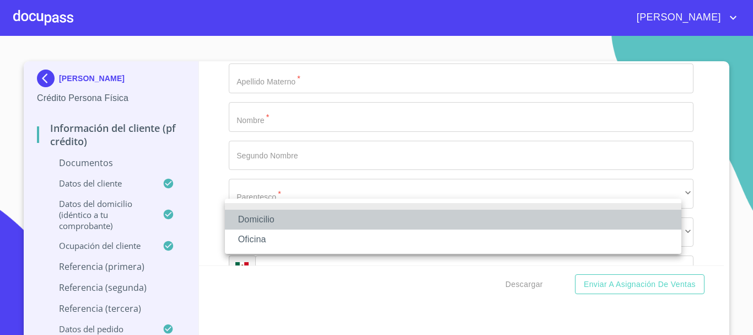
click at [277, 219] on li "Domicilio" at bounding box center [453, 220] width 457 height 20
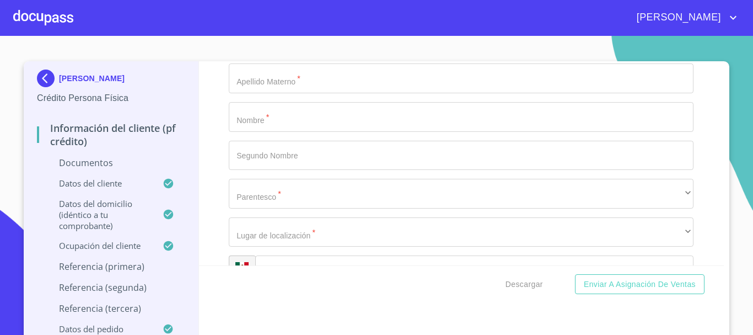
type input "[PHONE_NUMBER]"
click at [579, 259] on div "[PERSON_NAME] Crédito Persona Física Información del cliente (PF crédito) Docum…" at bounding box center [377, 201] width 706 height 281
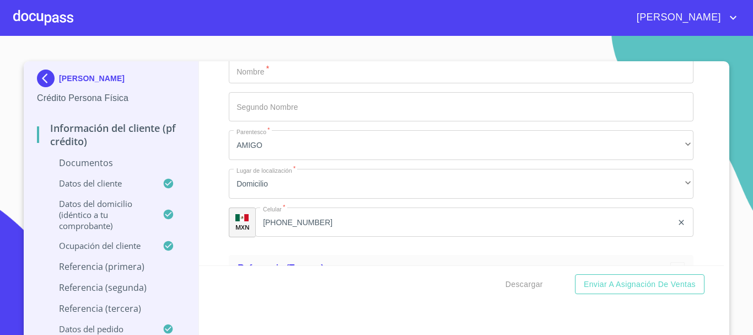
scroll to position [4702, 0]
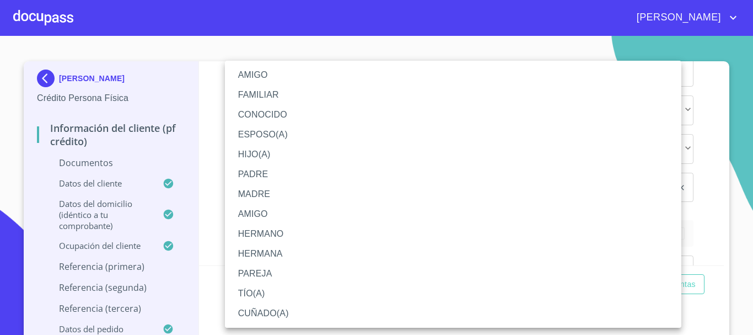
click at [284, 79] on li "AMIGO" at bounding box center [453, 75] width 457 height 20
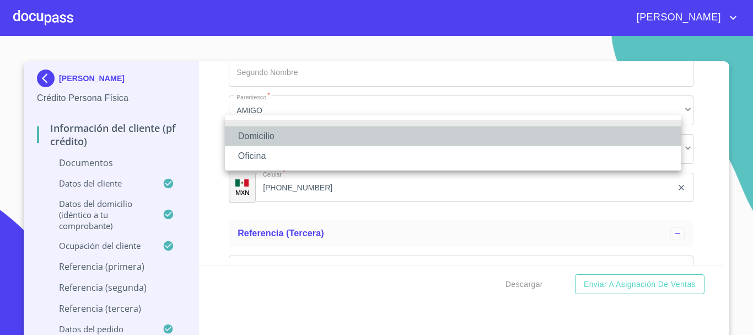
click at [298, 140] on li "Domicilio" at bounding box center [453, 136] width 457 height 20
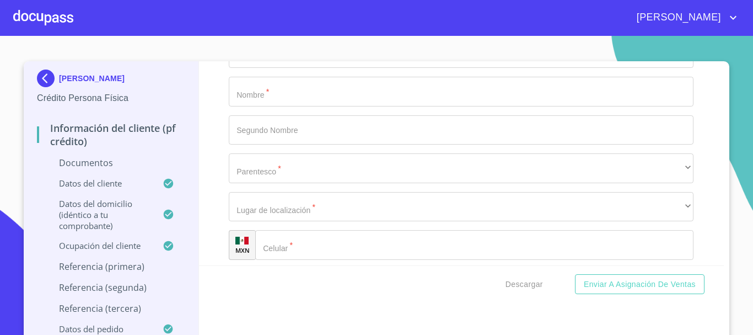
scroll to position [4959, 0]
drag, startPoint x: 292, startPoint y: 221, endPoint x: 266, endPoint y: 220, distance: 25.9
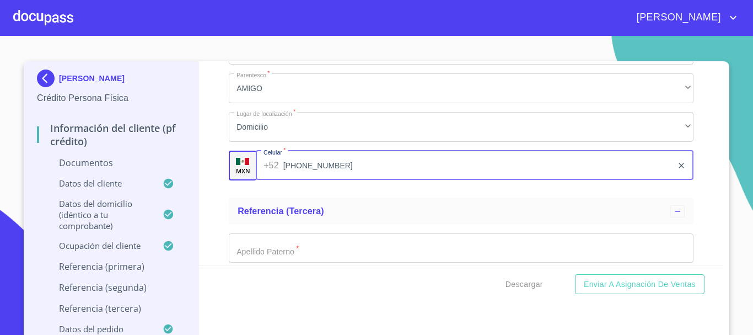
scroll to position [4702, 0]
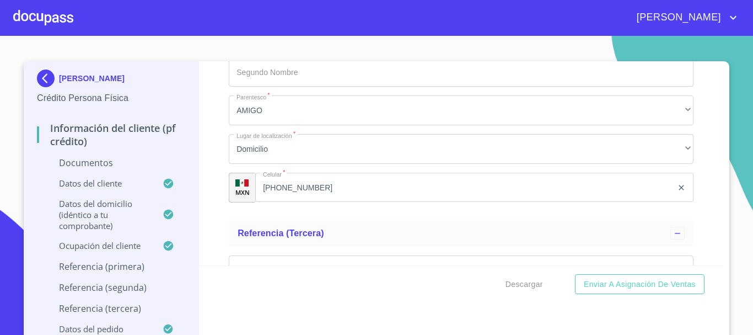
paste input "[PHONE_NUMBER]"
type input "[PHONE_NUMBER]"
click at [208, 136] on div "Información del cliente (PF crédito) Documentos Documento de identificación.   …" at bounding box center [462, 163] width 526 height 204
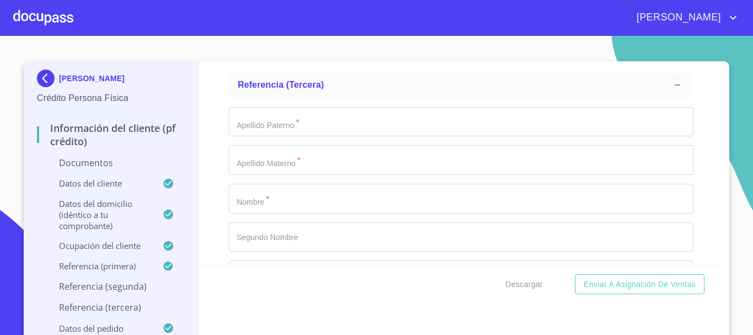
scroll to position [4857, 0]
type input "[PERSON_NAME]"
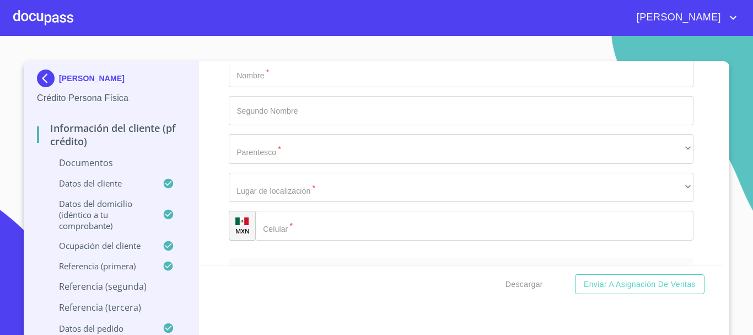
scroll to position [4982, 0]
type input "[PERSON_NAME]"
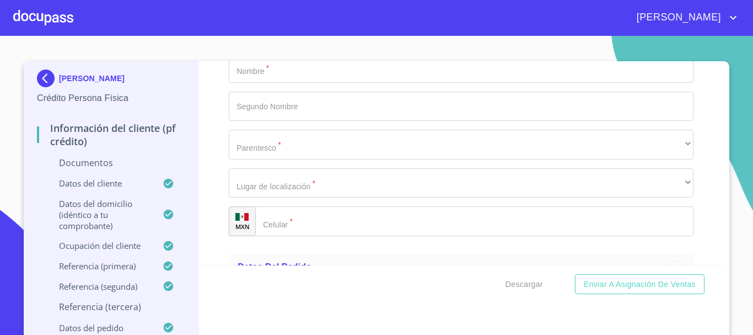
drag, startPoint x: 327, startPoint y: 202, endPoint x: 191, endPoint y: 199, distance: 136.3
click at [191, 199] on div "[PERSON_NAME] Crédito Persona Física Información del cliente (PF crédito) Docum…" at bounding box center [374, 201] width 700 height 280
type input "[PHONE_NUMBER]"
click at [579, 211] on div "Información del cliente (PF crédito) Documentos Documento de identificación.   …" at bounding box center [462, 163] width 526 height 204
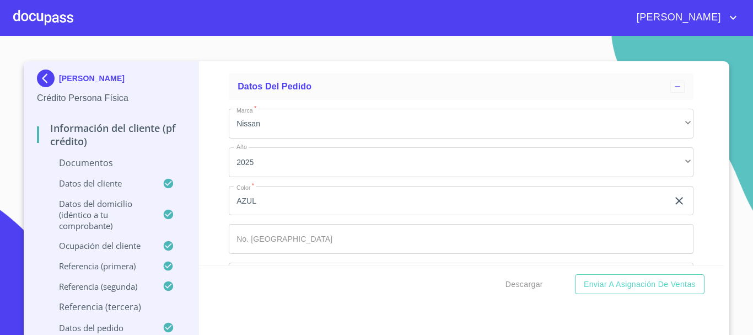
scroll to position [5166, 0]
type input "[DEMOGRAPHIC_DATA]"
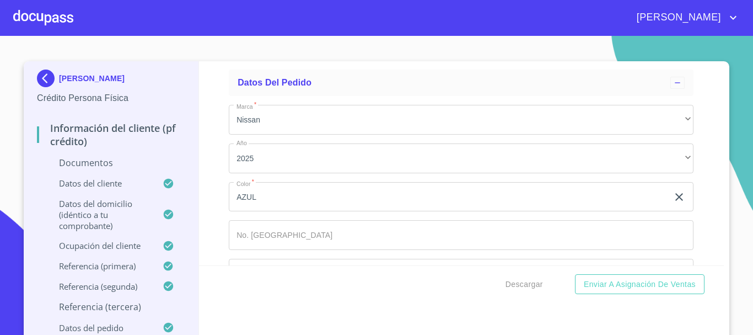
type input "[DEMOGRAPHIC_DATA]"
type input "[PERSON_NAME]"
drag, startPoint x: 324, startPoint y: 97, endPoint x: 20, endPoint y: 113, distance: 304.9
click at [24, 113] on div "[PERSON_NAME] Crédito Persona Física Información del cliente (PF crédito) Docum…" at bounding box center [374, 201] width 700 height 280
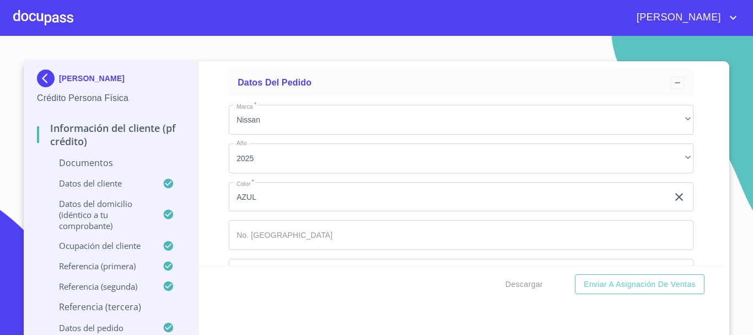
type input "[PERSON_NAME]"
click at [216, 192] on div "Información del cliente (PF crédito) Documentos Documento de identificación.   …" at bounding box center [462, 163] width 526 height 204
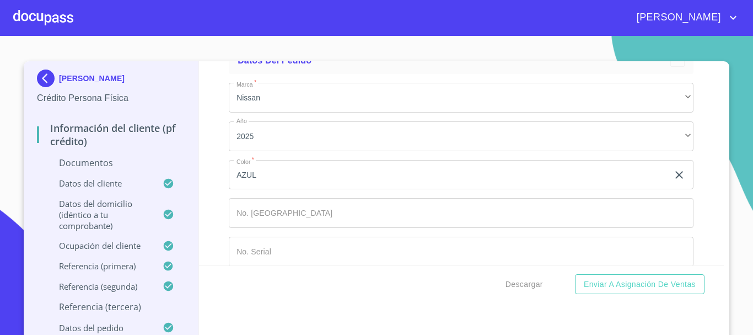
scroll to position [5261, 0]
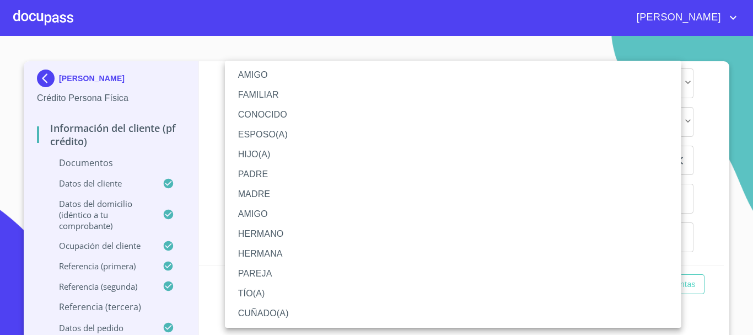
click at [273, 157] on li "HIJO(A)" at bounding box center [453, 155] width 457 height 20
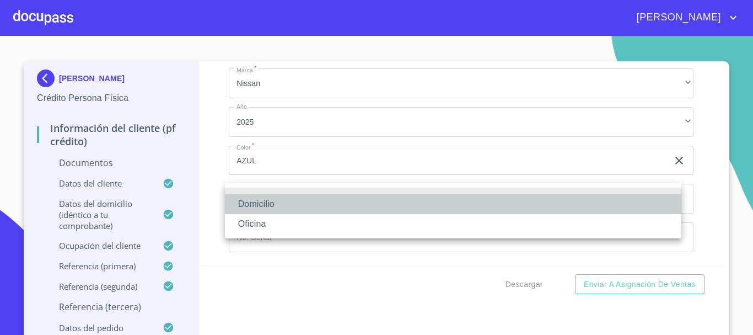
click at [278, 204] on li "Domicilio" at bounding box center [453, 204] width 457 height 20
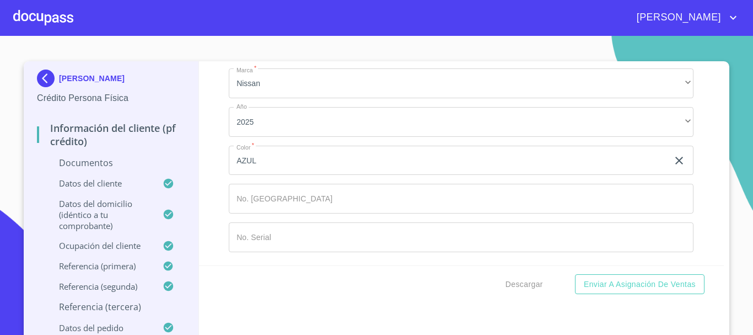
click at [297, 15] on input "Documento de identificación.   *" at bounding box center [474, 1] width 438 height 30
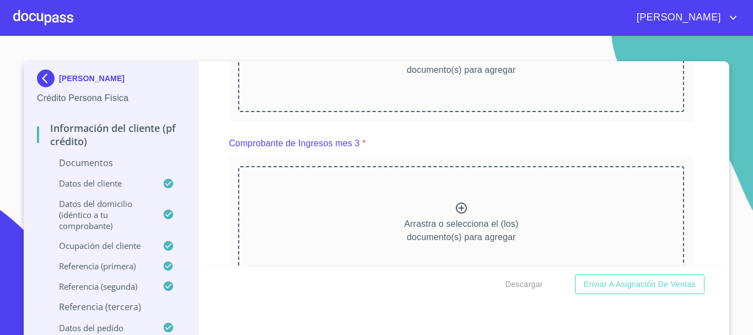
scroll to position [1071, 0]
type input "[PHONE_NUMBER]"
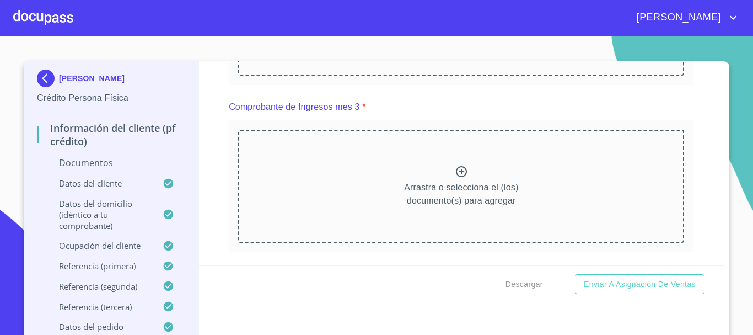
scroll to position [1512, 0]
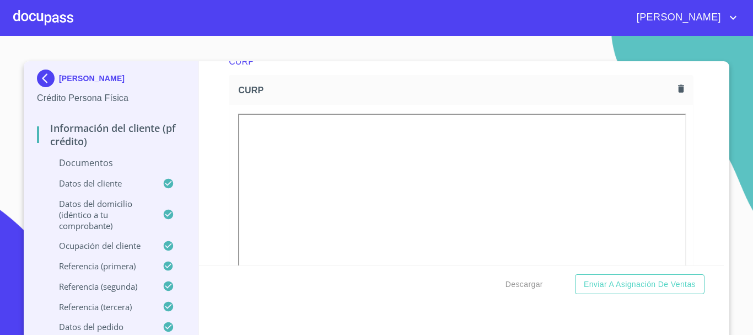
scroll to position [1938, 0]
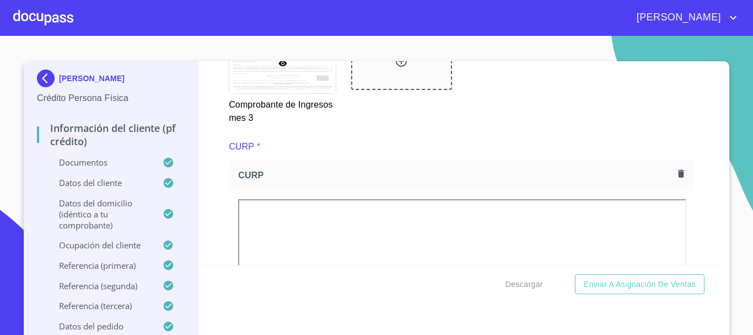
scroll to position [2182, 0]
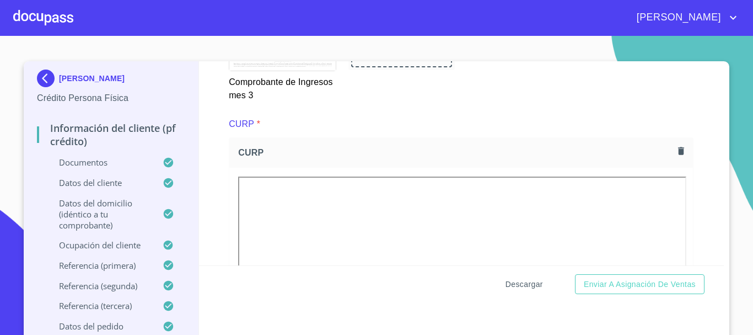
click at [517, 288] on span "Descargar" at bounding box center [525, 284] width 38 height 14
click at [579, 290] on span "Enviar a Asignación de Ventas" at bounding box center [640, 284] width 112 height 14
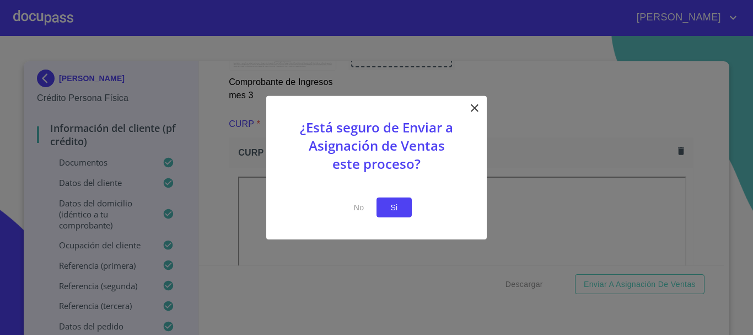
click at [386, 212] on span "Si" at bounding box center [395, 207] width 18 height 14
click at [390, 213] on span "Si" at bounding box center [395, 207] width 18 height 14
